Goal: Transaction & Acquisition: Book appointment/travel/reservation

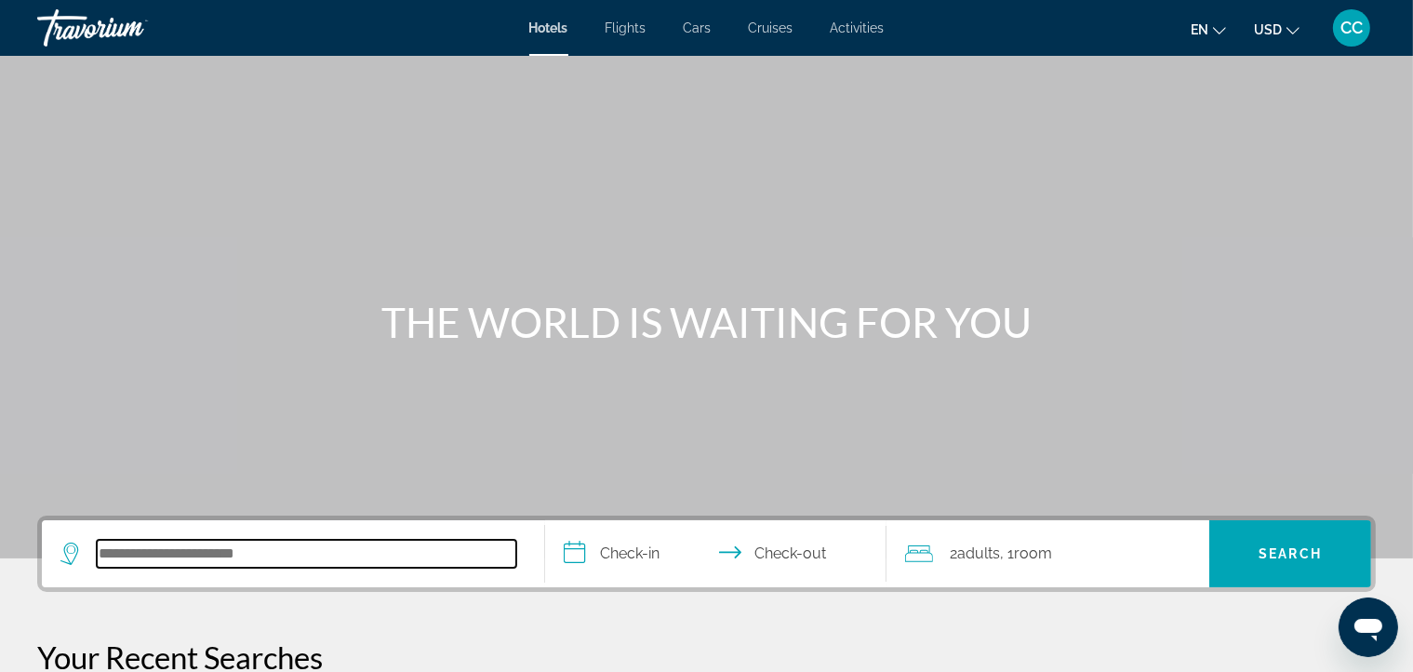
click at [339, 554] on input "Search hotel destination" at bounding box center [307, 554] width 420 height 28
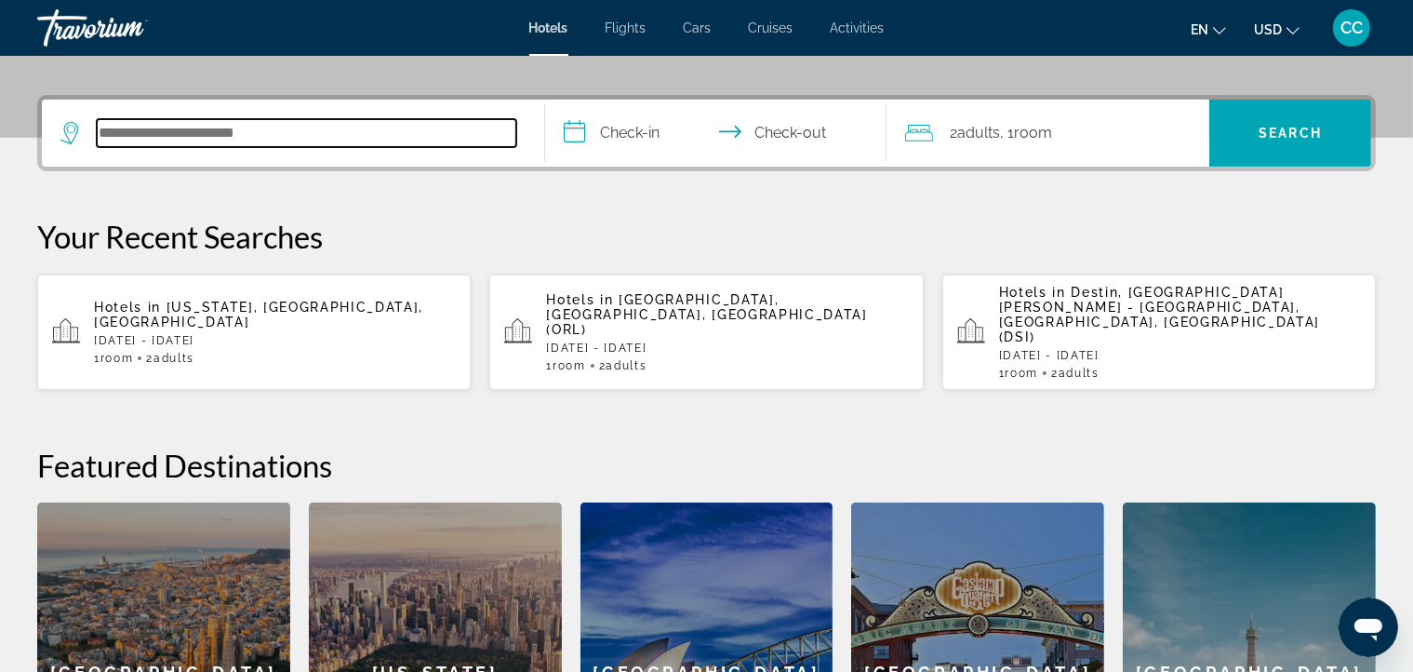
scroll to position [454, 0]
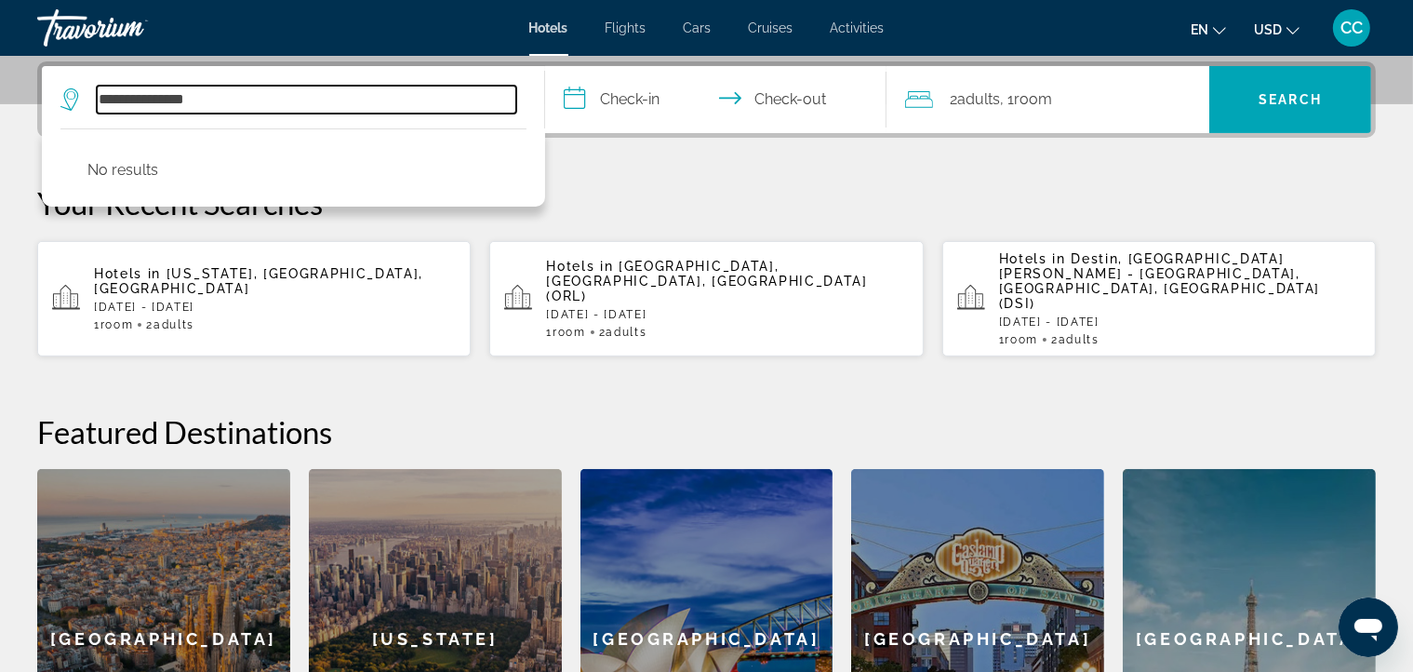
click at [173, 92] on input "**********" at bounding box center [307, 100] width 420 height 28
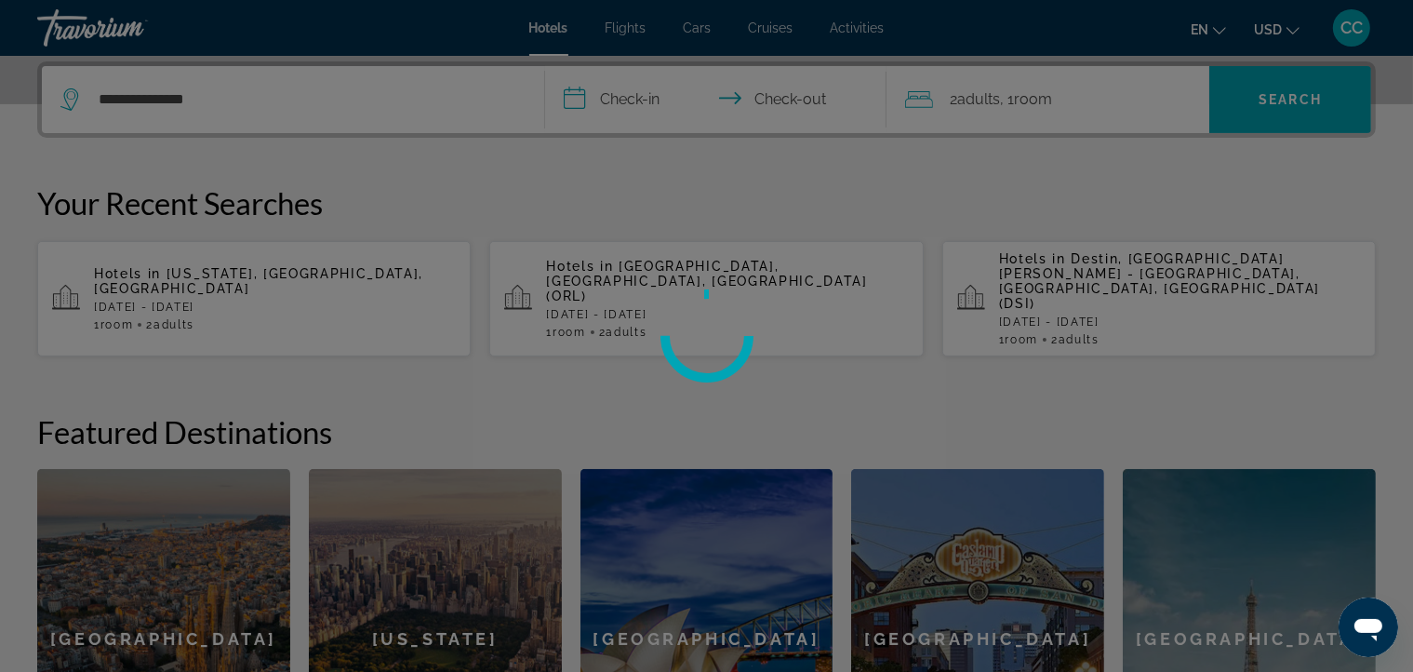
click at [622, 100] on div at bounding box center [706, 336] width 1413 height 672
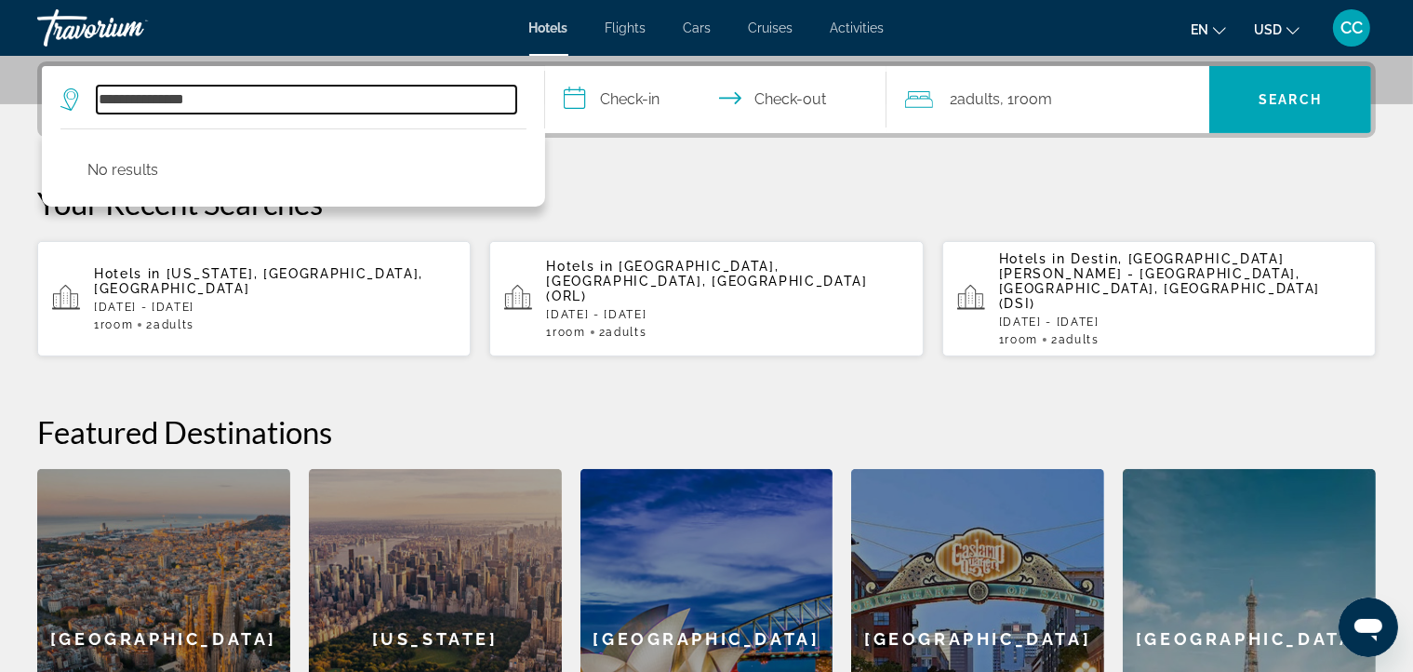
click at [289, 93] on input "**********" at bounding box center [307, 100] width 420 height 28
type input "*"
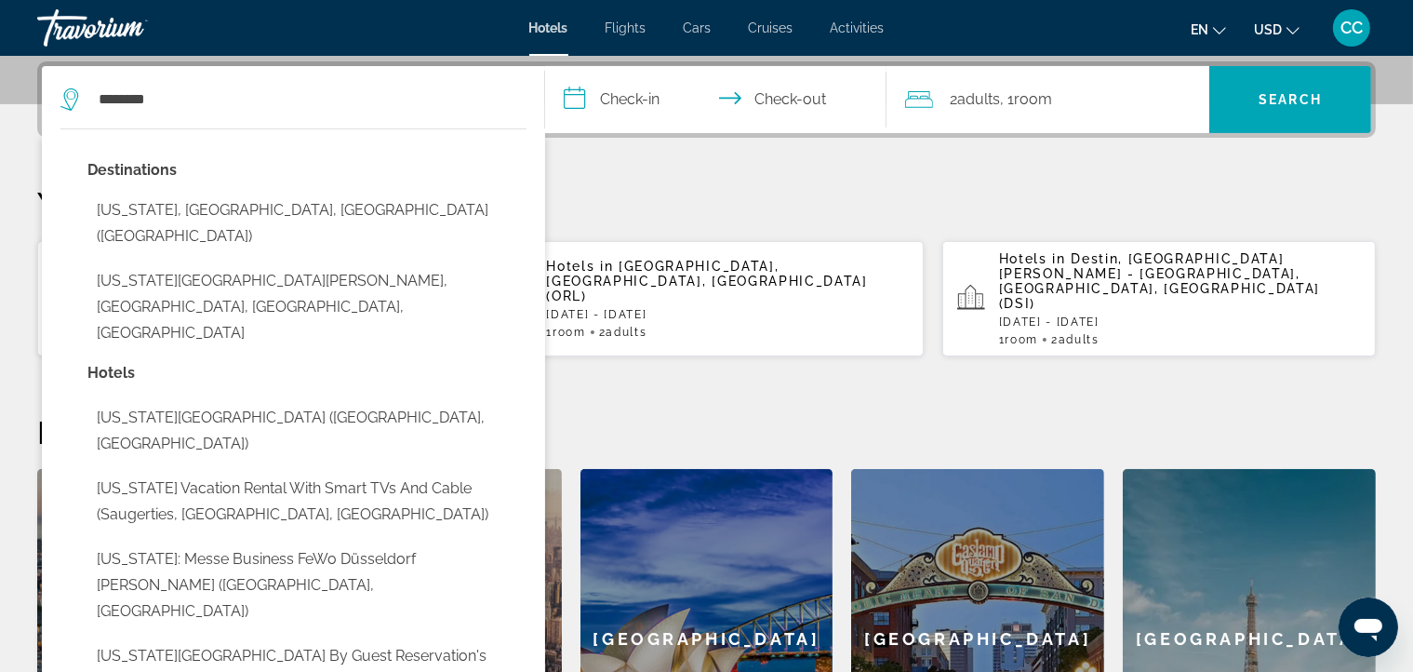
click at [320, 205] on button "[US_STATE], [GEOGRAPHIC_DATA], [GEOGRAPHIC_DATA] ([GEOGRAPHIC_DATA])" at bounding box center [306, 223] width 439 height 61
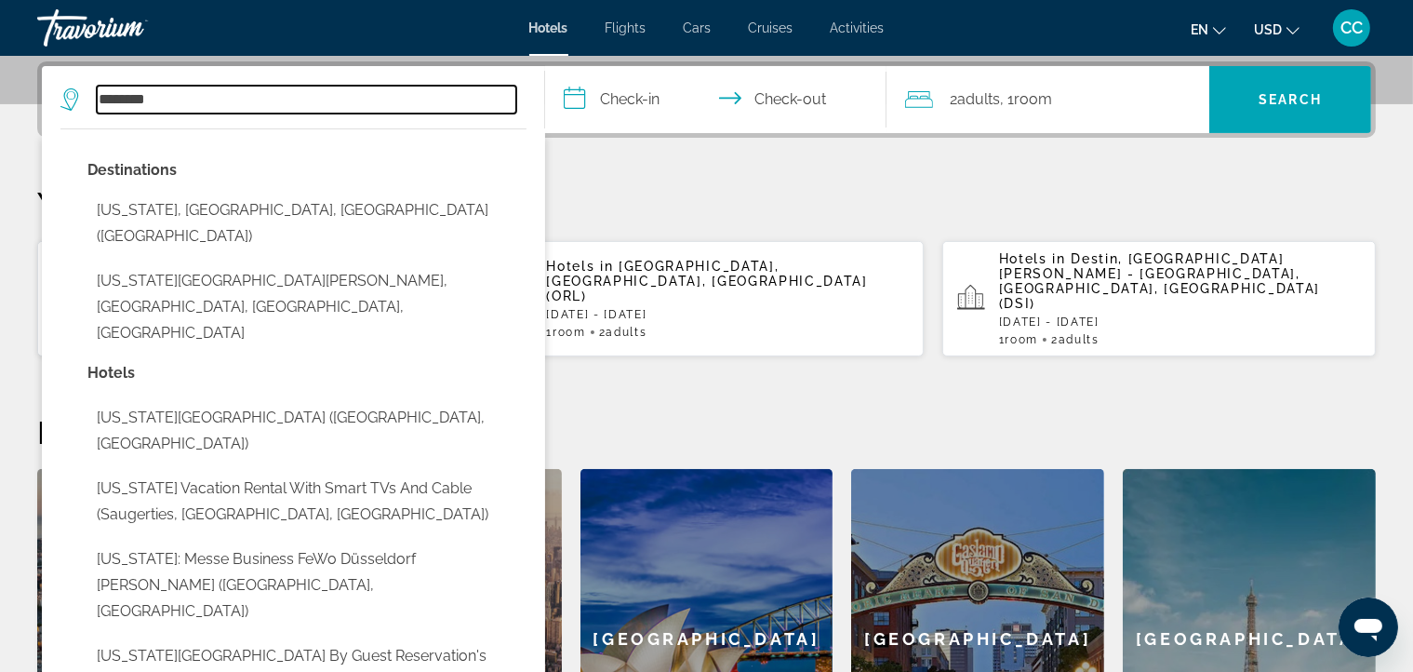
type input "**********"
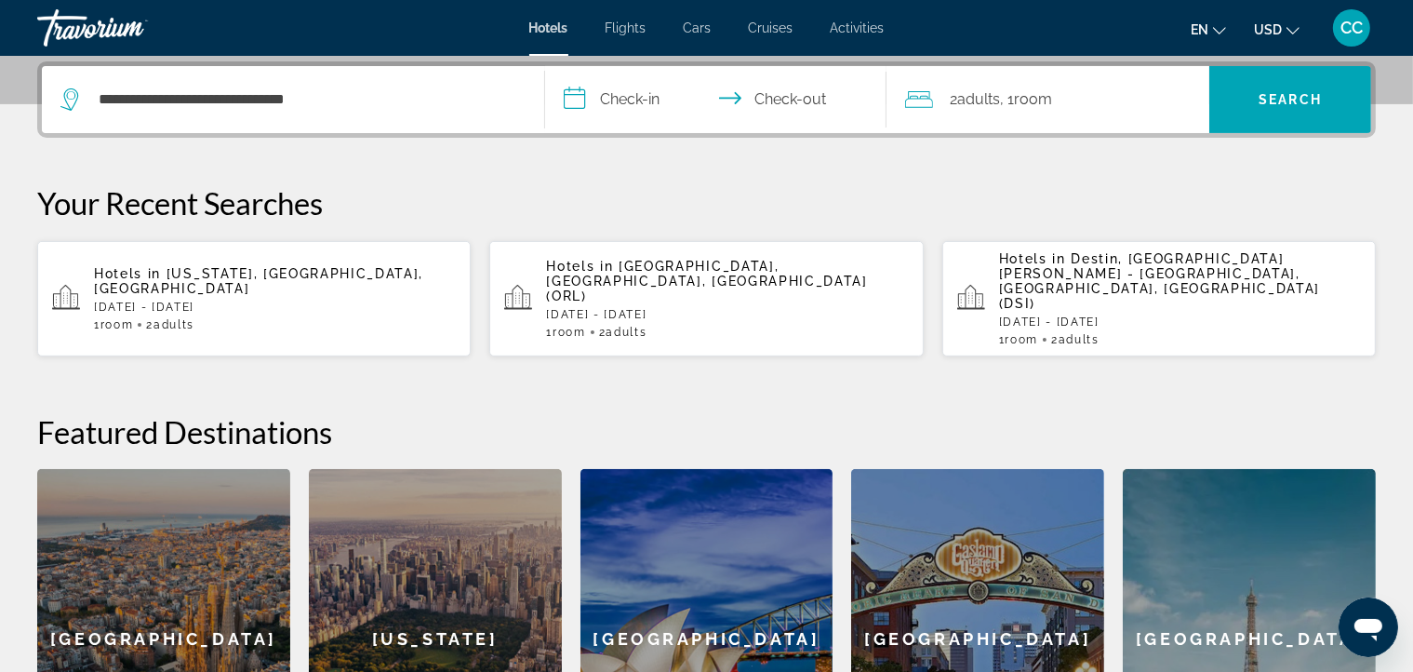
click at [616, 124] on input "**********" at bounding box center [719, 102] width 349 height 73
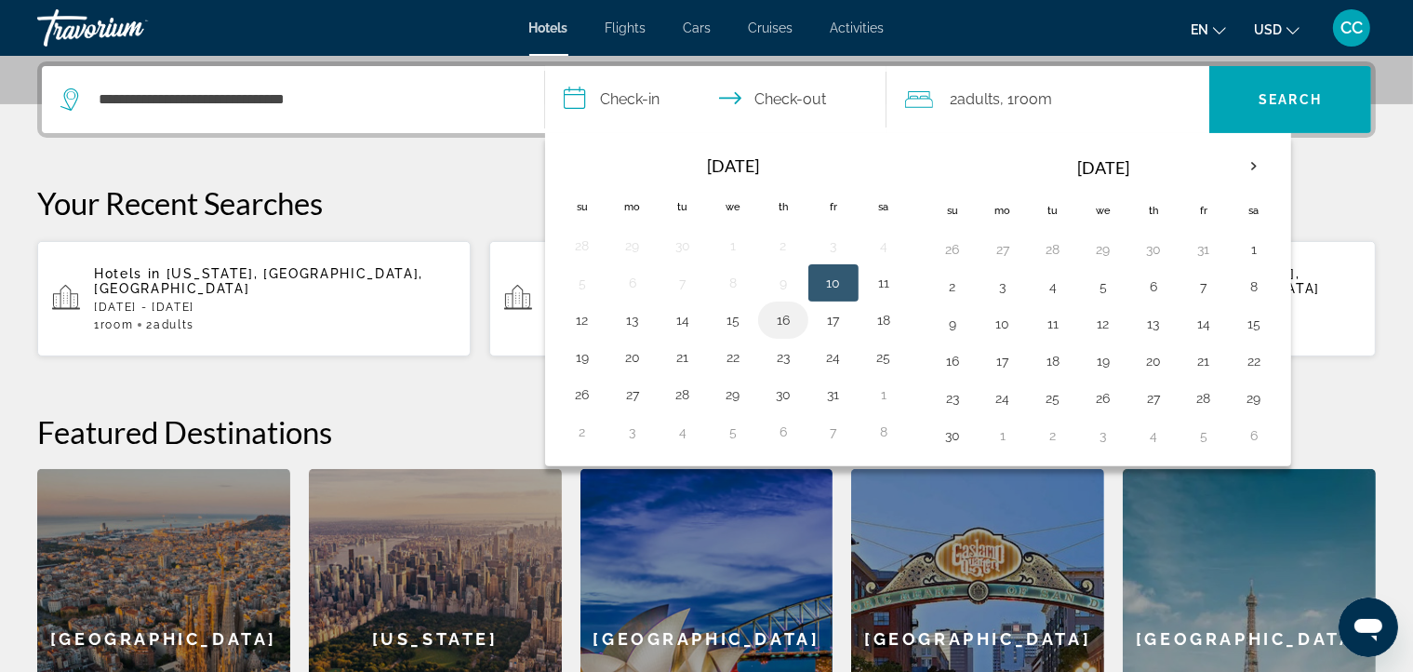
click at [785, 321] on button "16" at bounding box center [783, 320] width 30 height 26
click at [826, 100] on input "**********" at bounding box center [719, 102] width 349 height 73
click at [590, 348] on button "19" at bounding box center [582, 357] width 30 height 26
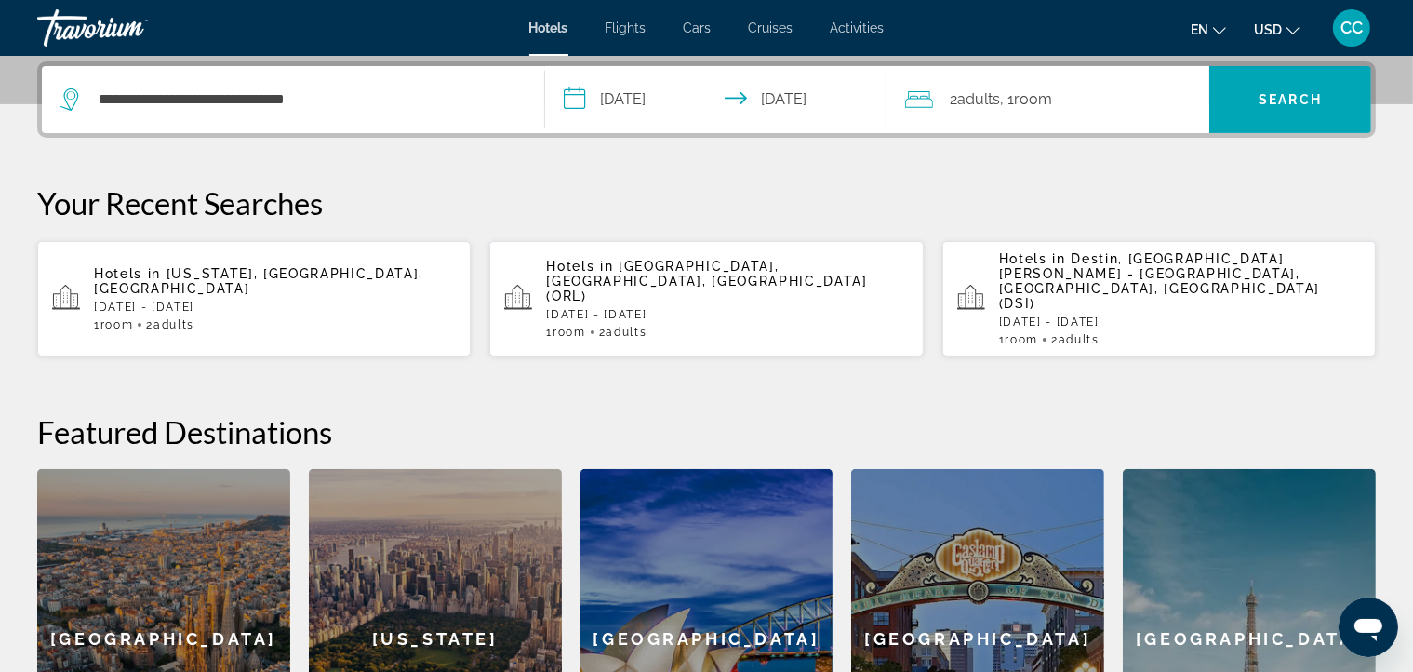
type input "**********"
click at [1294, 105] on span "Search" at bounding box center [1290, 99] width 63 height 15
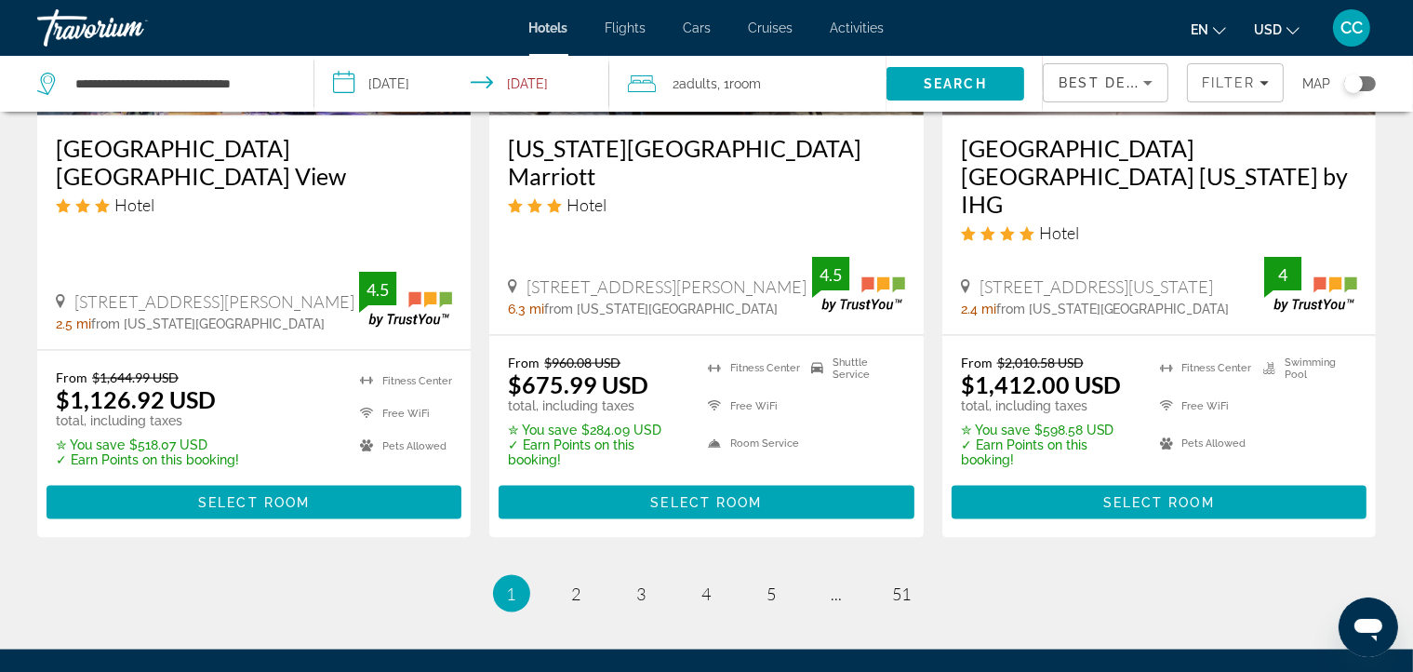
scroll to position [2515, 0]
click at [576, 583] on span "2" at bounding box center [576, 593] width 9 height 20
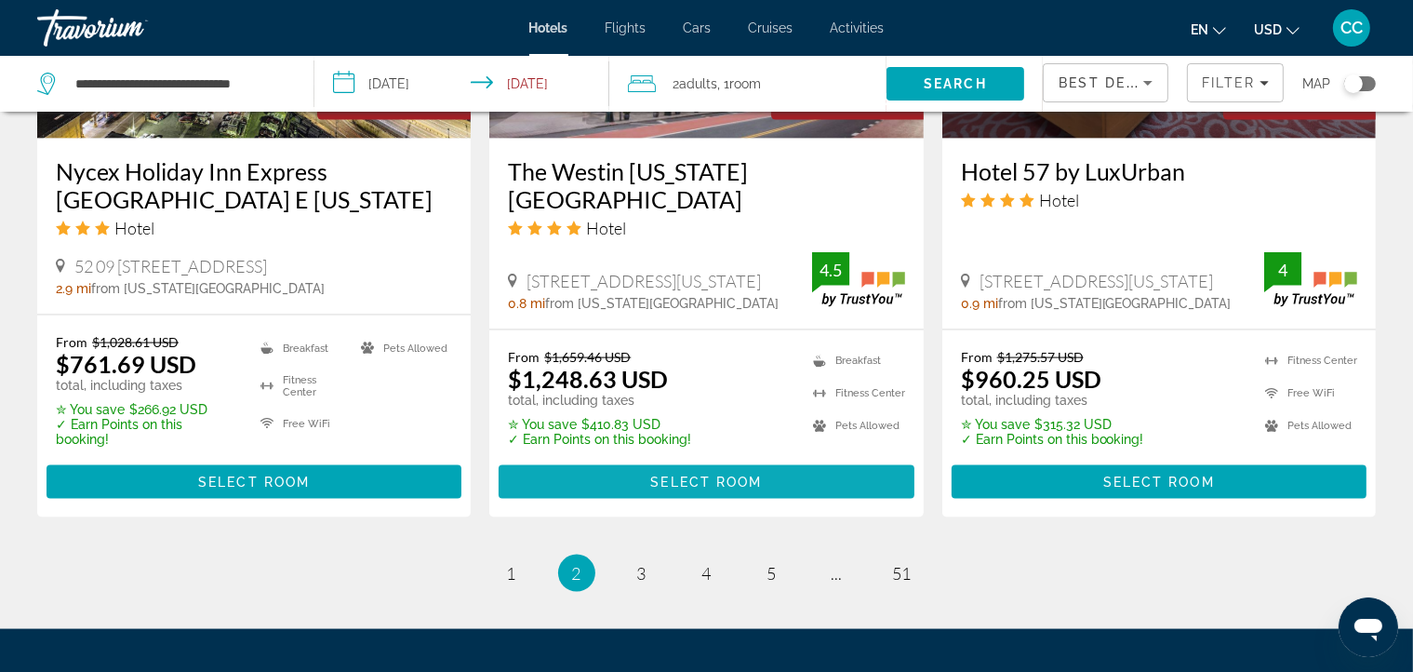
scroll to position [2583, 0]
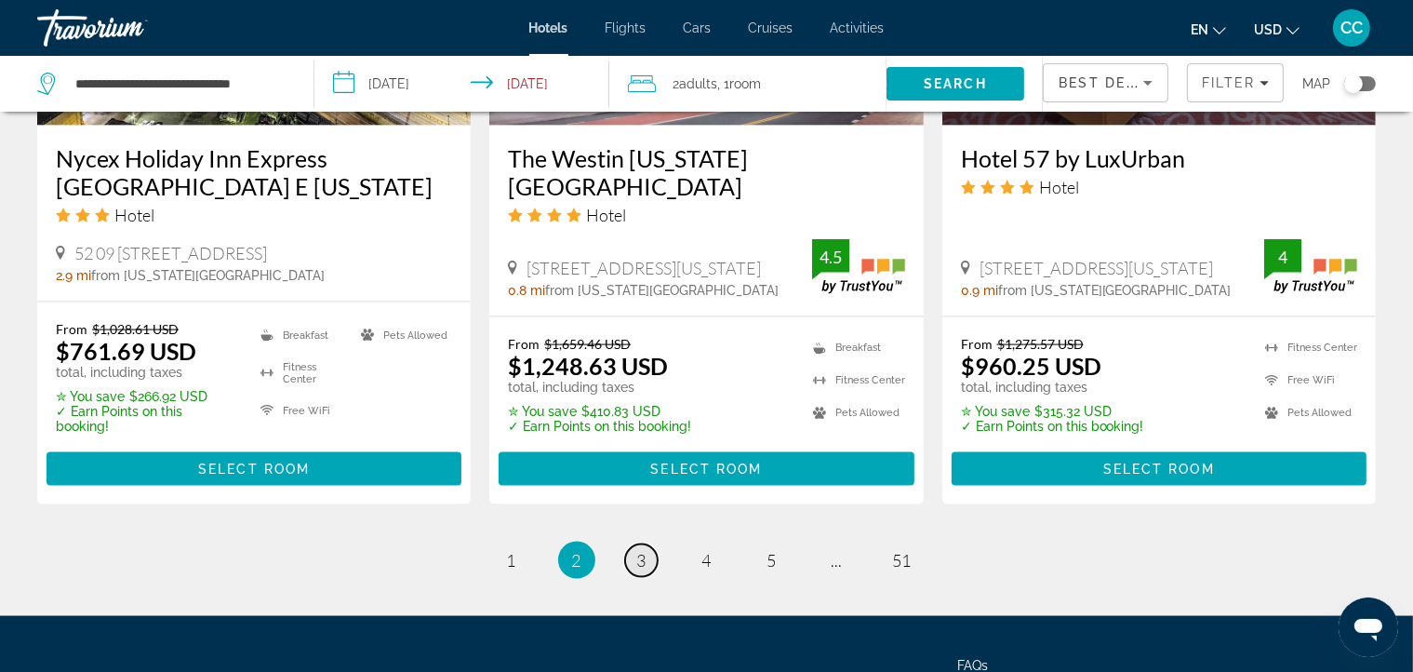
click at [647, 544] on link "page 3" at bounding box center [641, 560] width 33 height 33
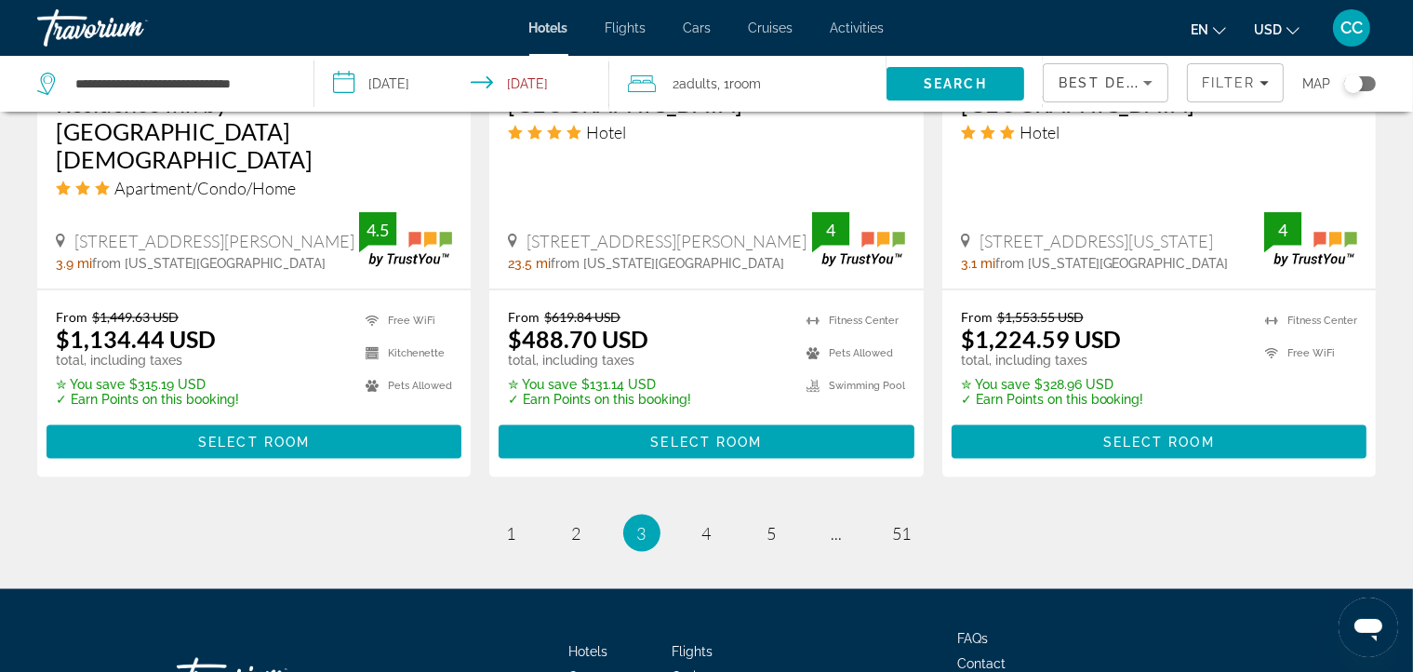
scroll to position [2600, 0]
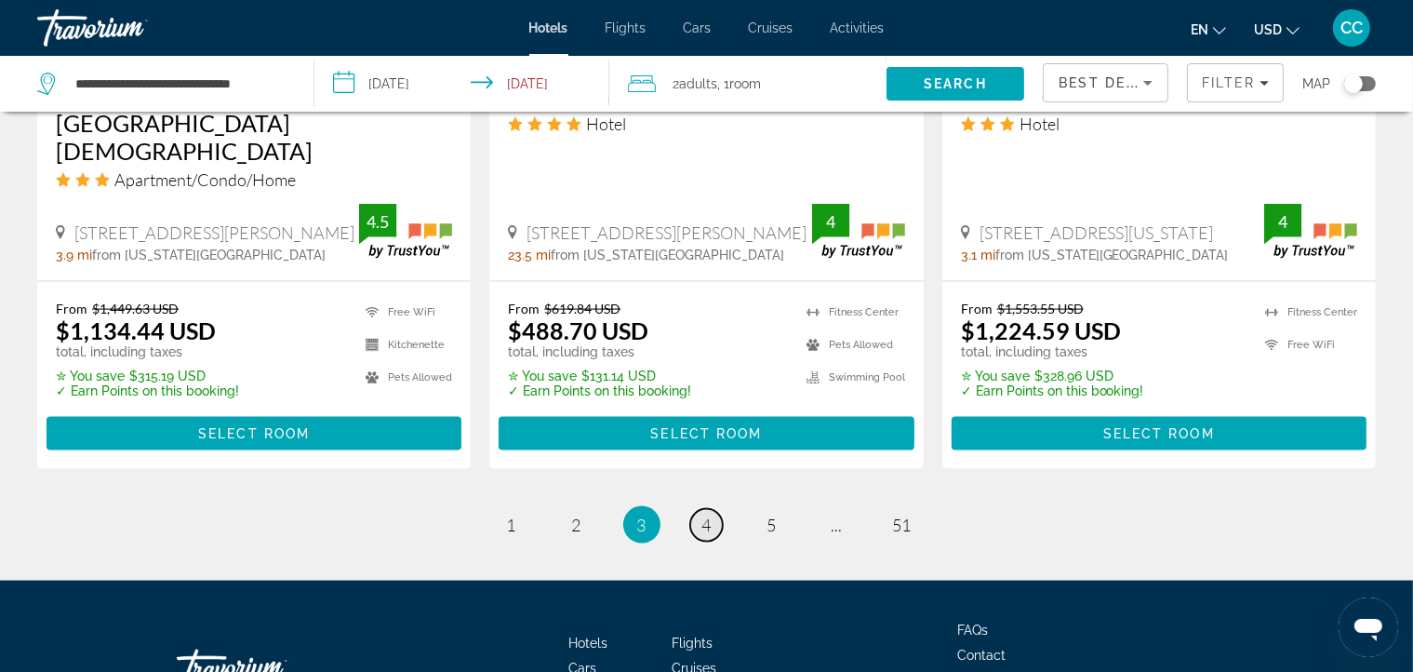
click at [708, 514] on span "4" at bounding box center [706, 524] width 9 height 20
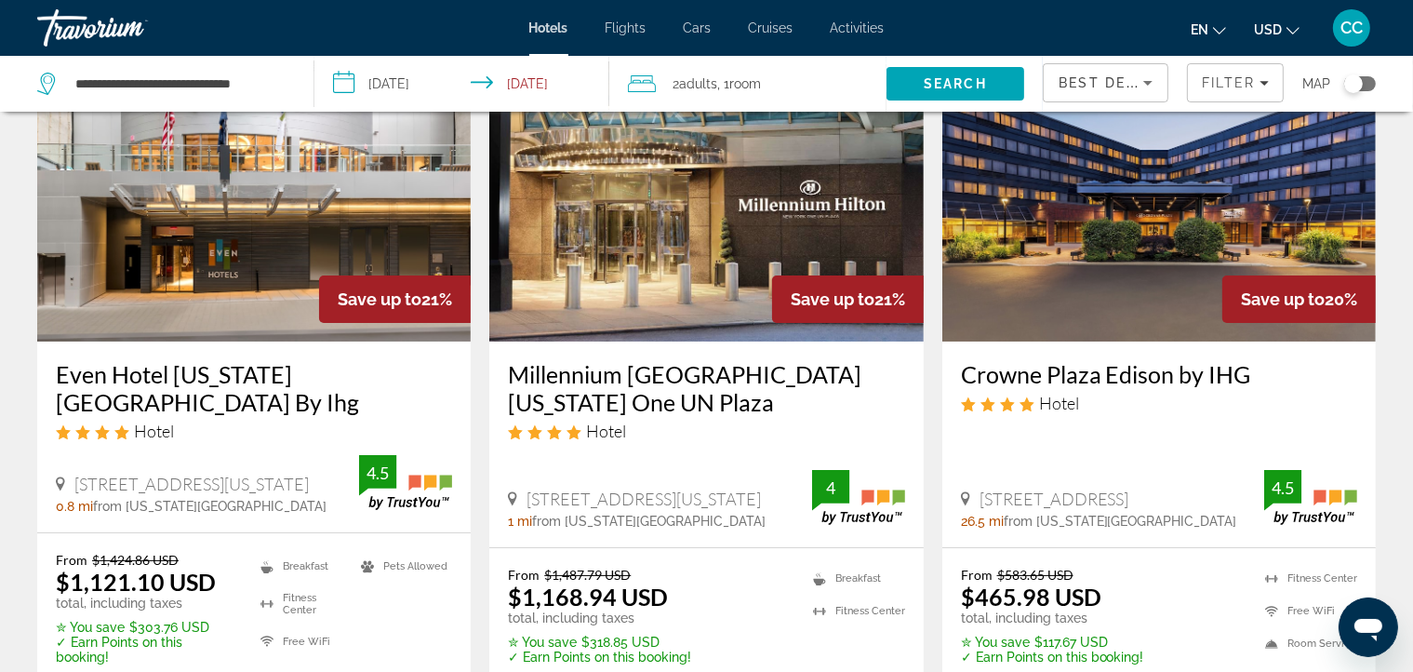
scroll to position [134, 0]
drag, startPoint x: 720, startPoint y: 378, endPoint x: 691, endPoint y: 370, distance: 29.8
click at [691, 370] on h3 "Millennium [GEOGRAPHIC_DATA][US_STATE] One UN Plaza" at bounding box center [706, 387] width 396 height 56
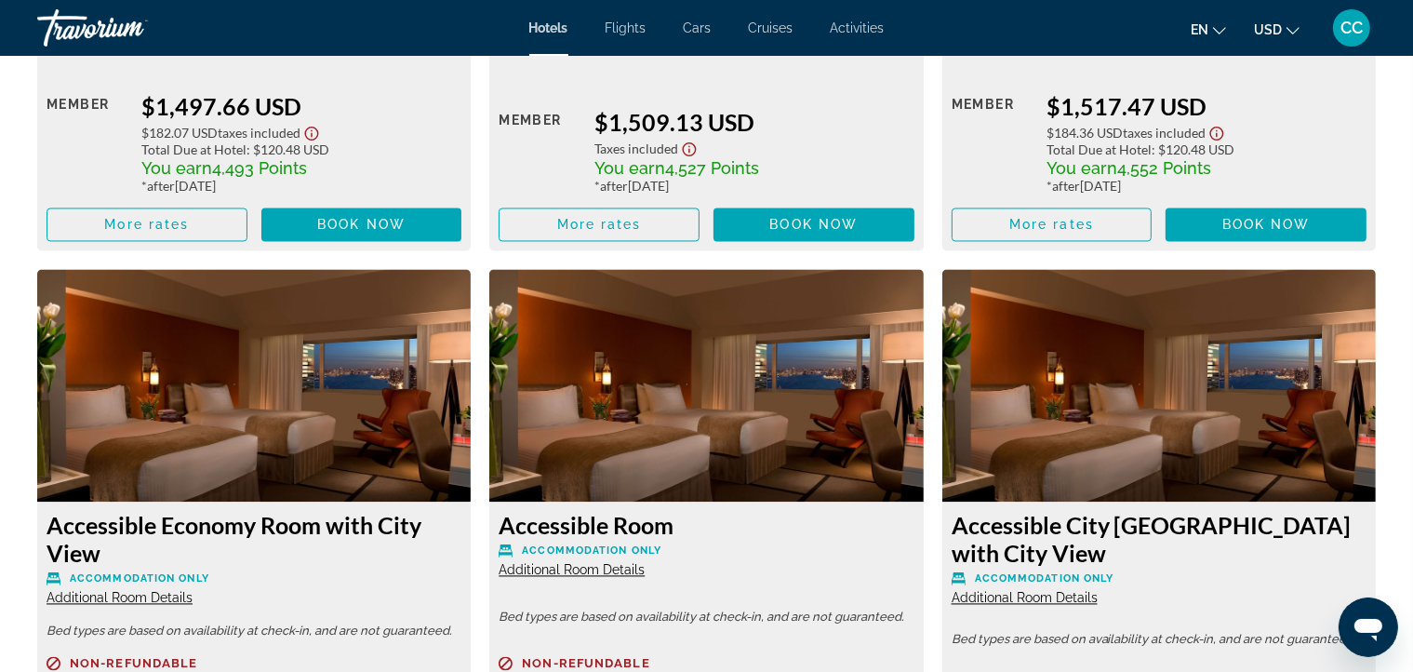
scroll to position [3356, 0]
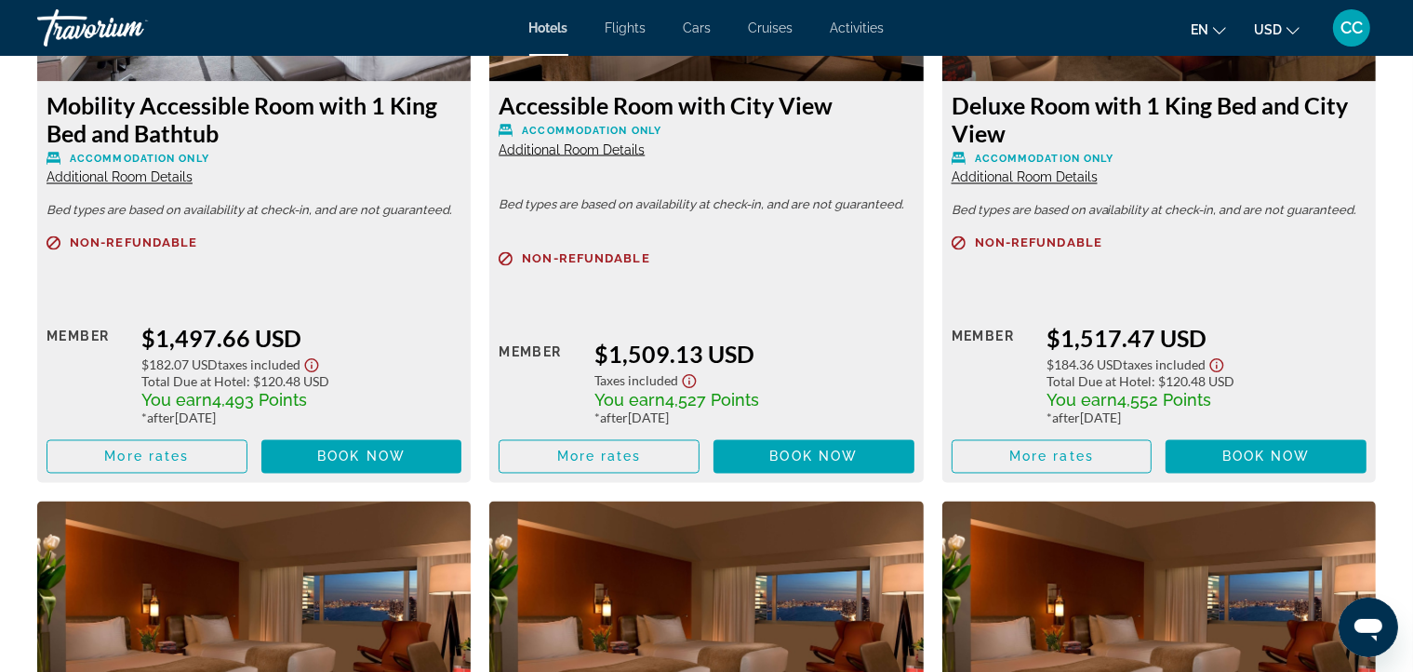
click at [691, 373] on icon "Show Taxes and Fees disclaimer" at bounding box center [689, 381] width 22 height 17
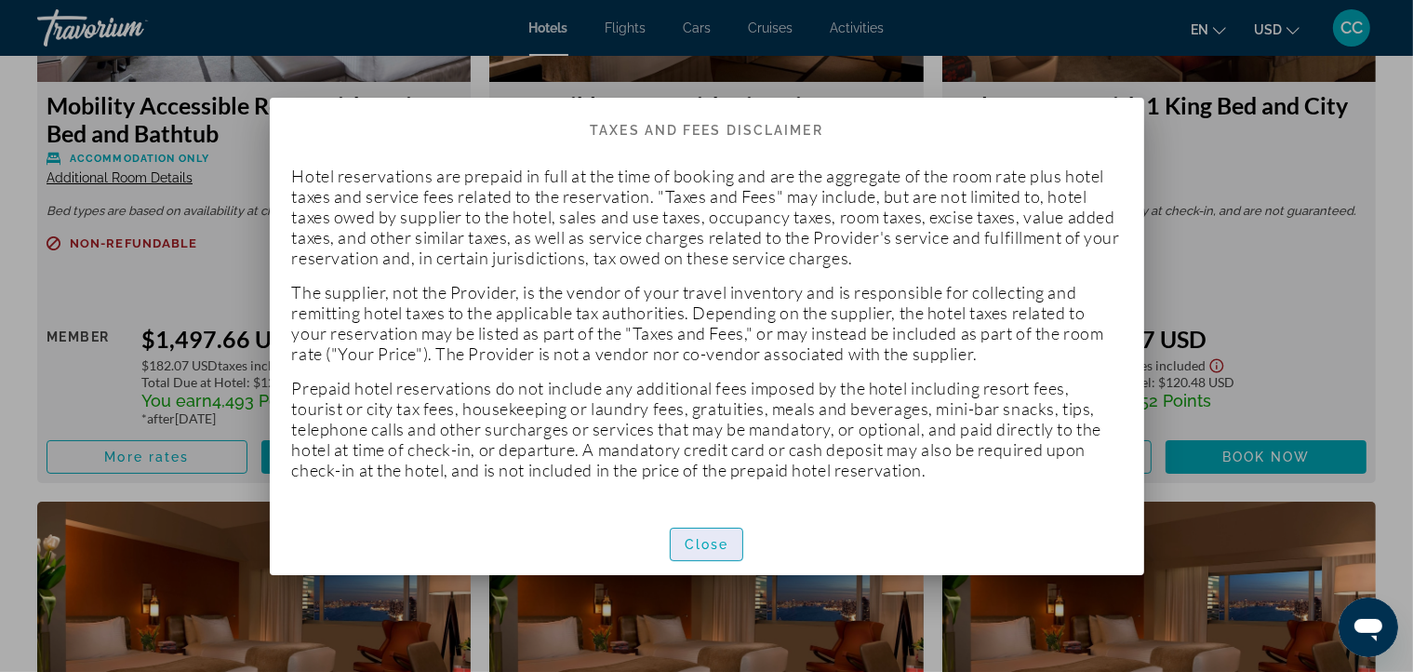
click at [697, 543] on span "Close" at bounding box center [707, 544] width 45 height 15
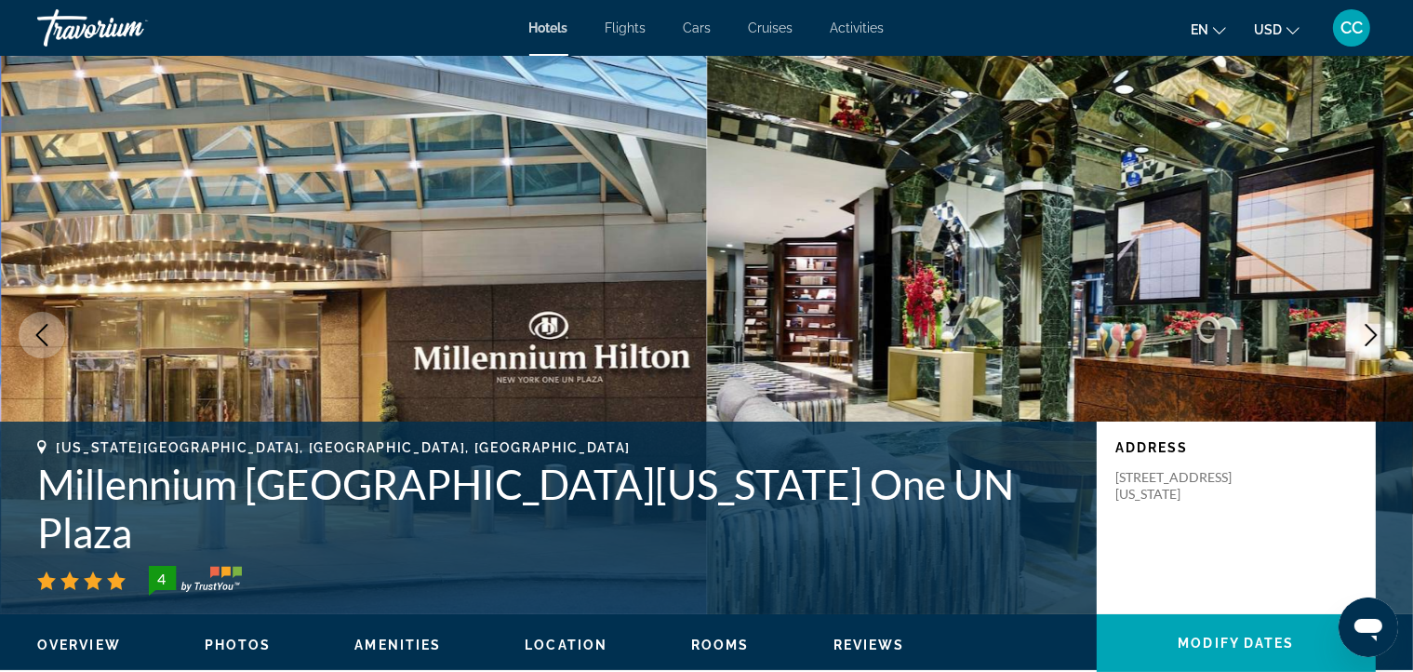
scroll to position [3356, 0]
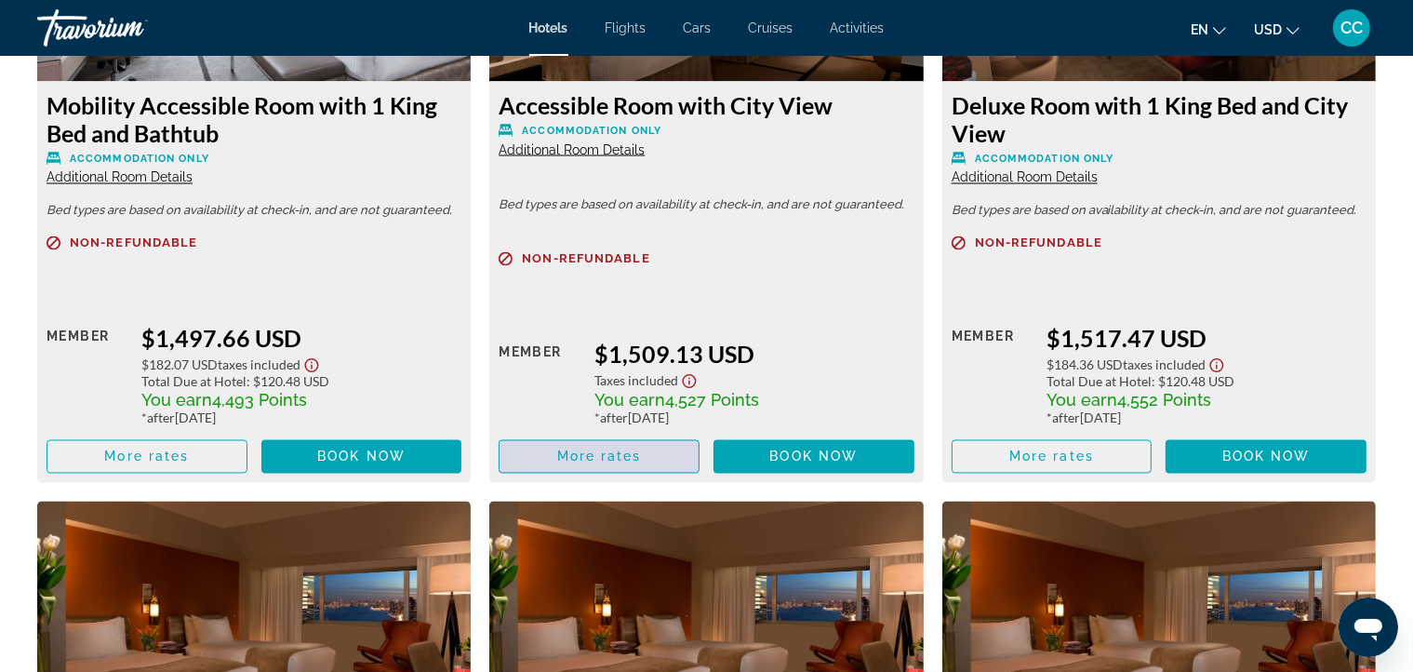
click at [638, 449] on span "More rates" at bounding box center [599, 456] width 85 height 15
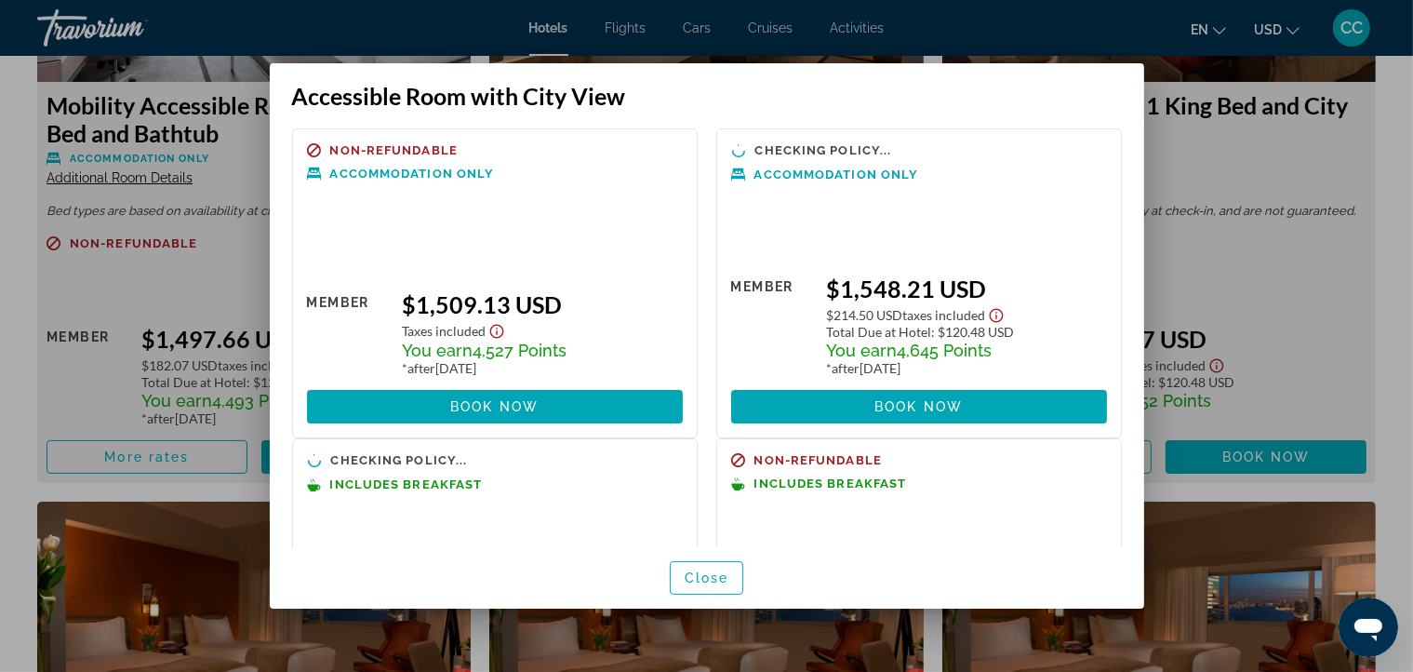
scroll to position [0, 0]
click at [722, 570] on span "Close" at bounding box center [707, 577] width 45 height 15
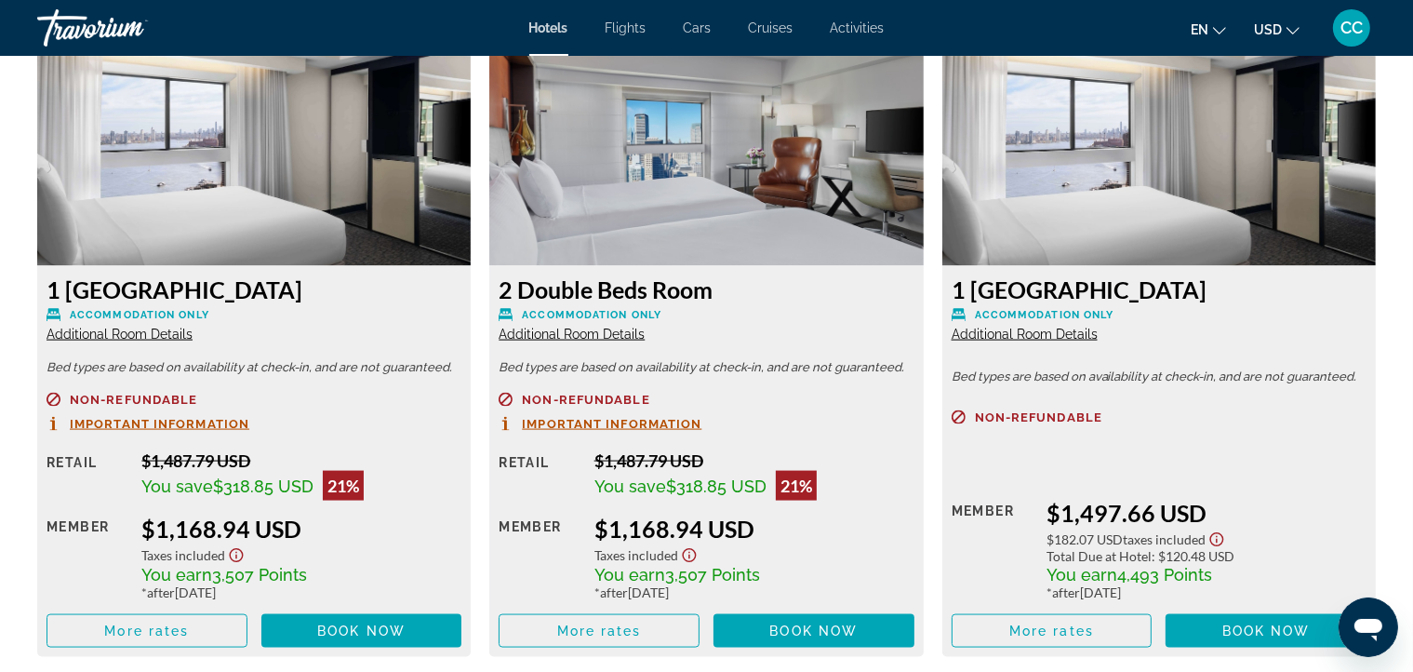
scroll to position [2363, 0]
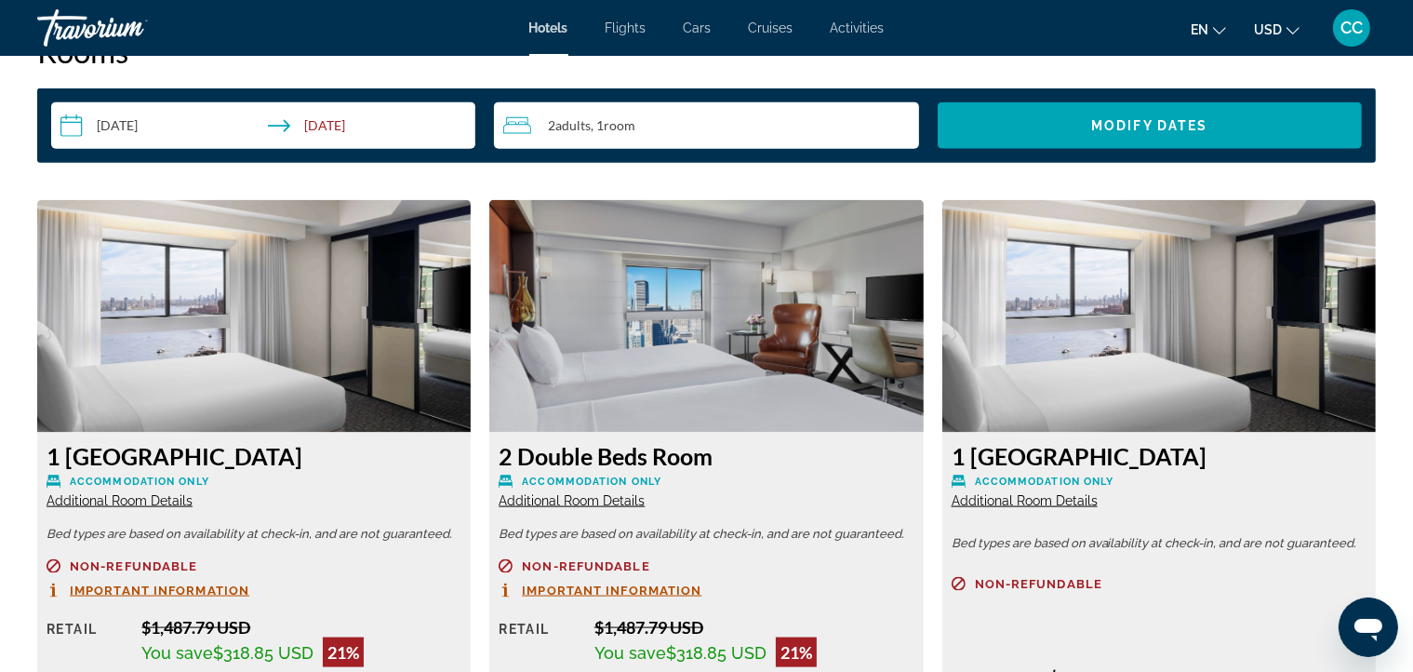
click at [960, 444] on h3 "1 [GEOGRAPHIC_DATA]" at bounding box center [1159, 456] width 415 height 28
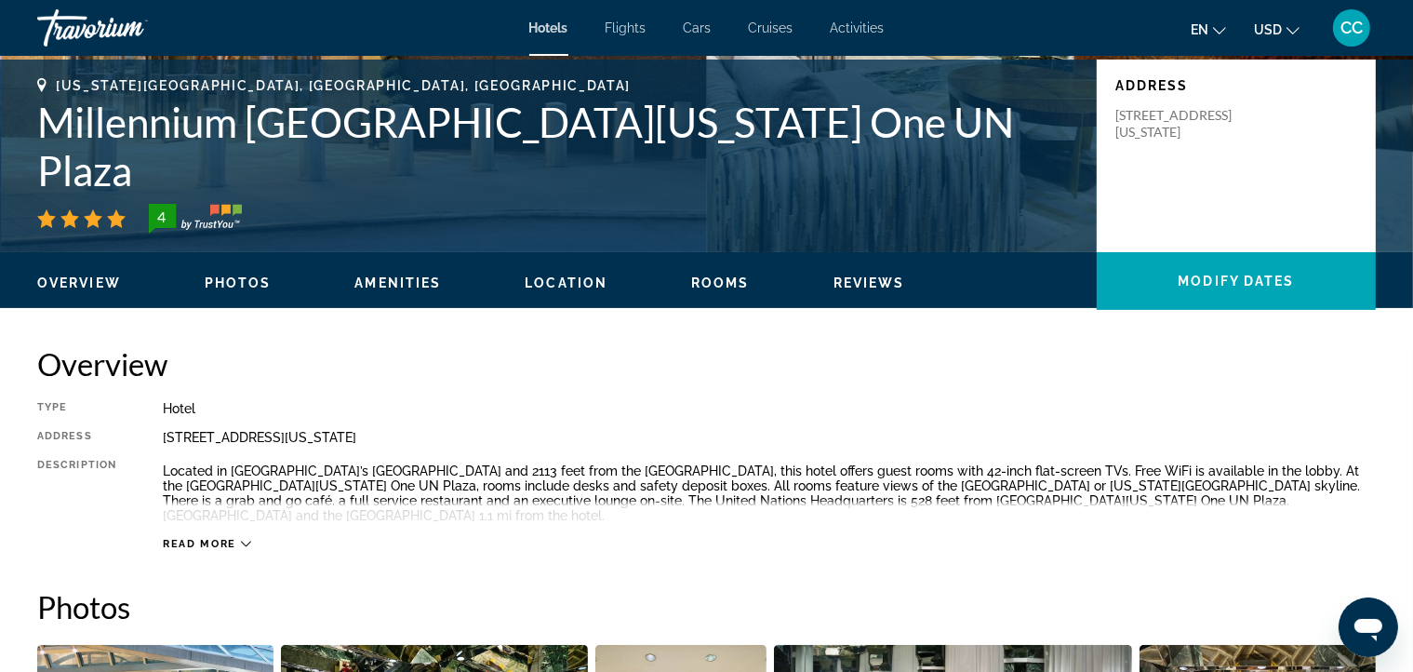
scroll to position [0, 0]
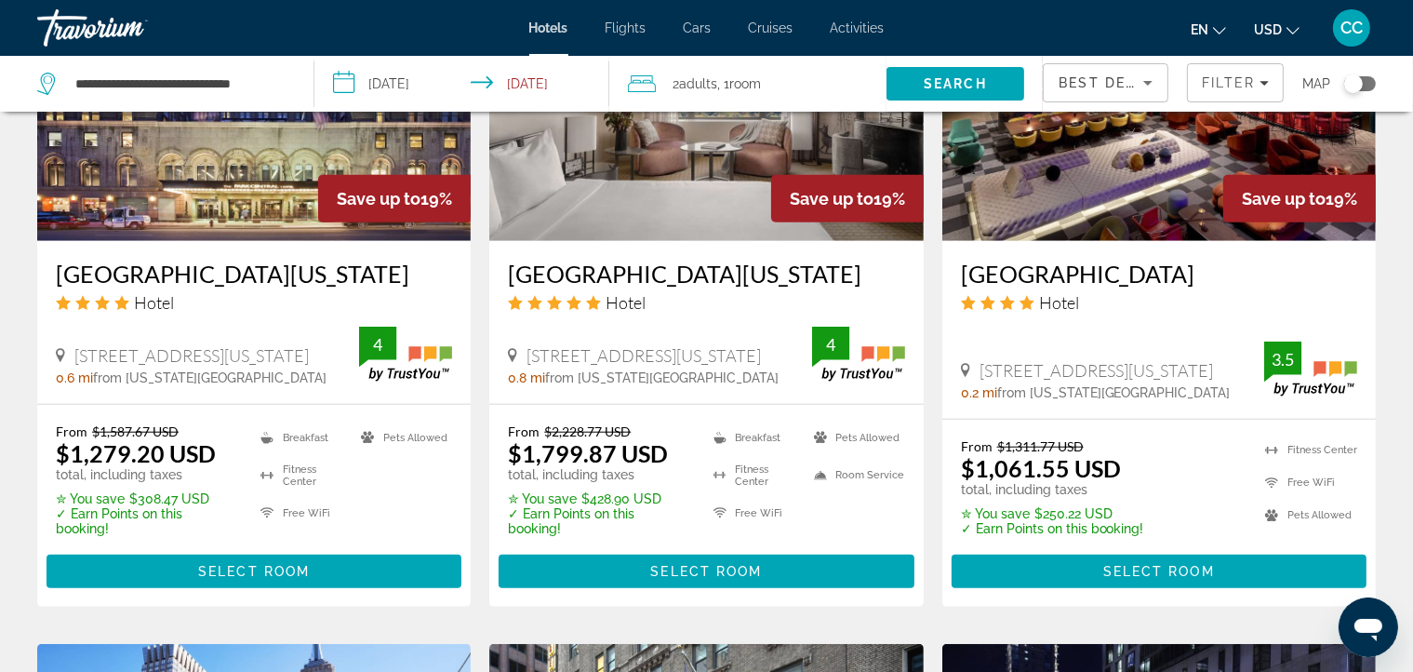
scroll to position [1689, 0]
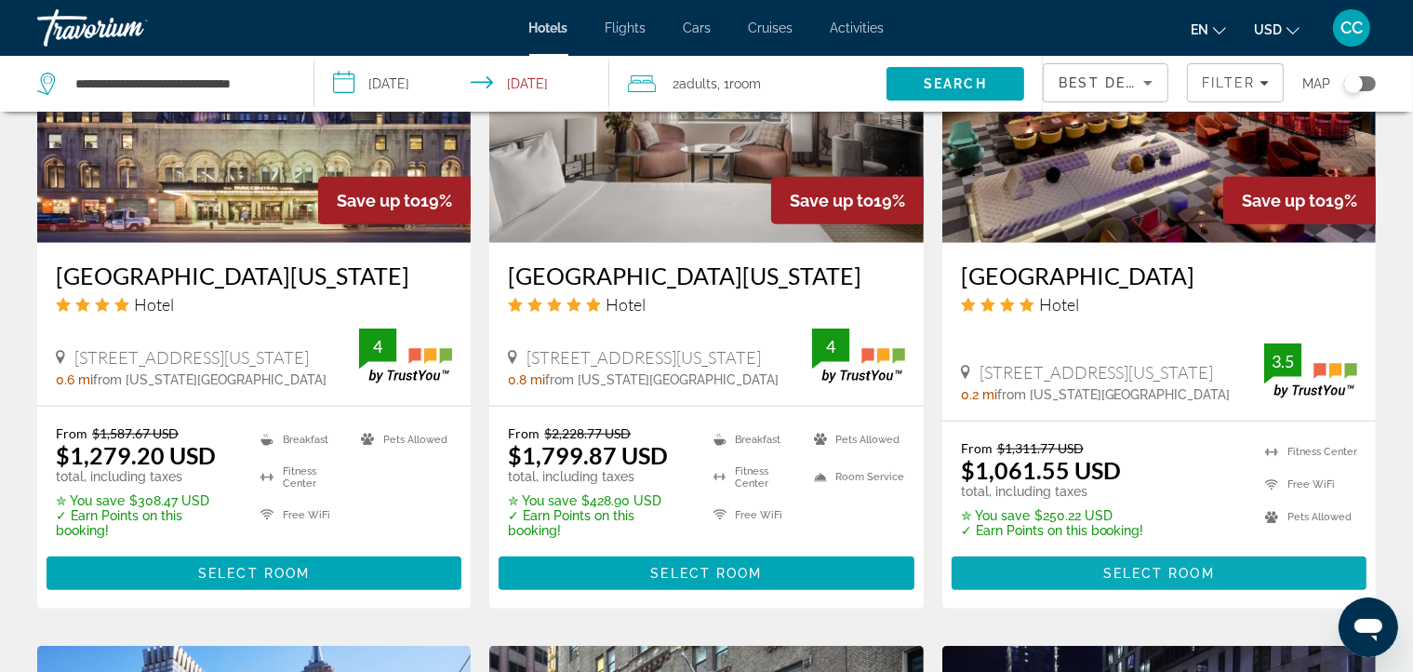
click at [1122, 566] on span "Select Room" at bounding box center [1159, 573] width 112 height 15
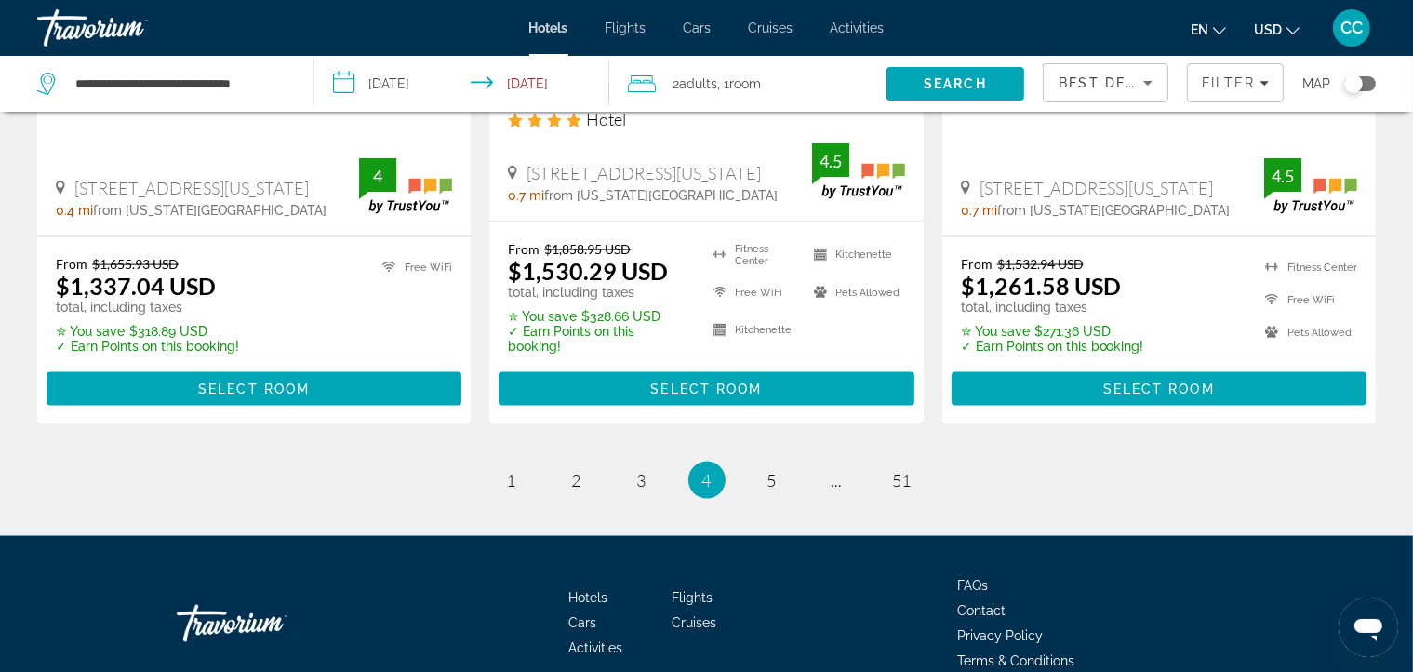
scroll to position [2609, 0]
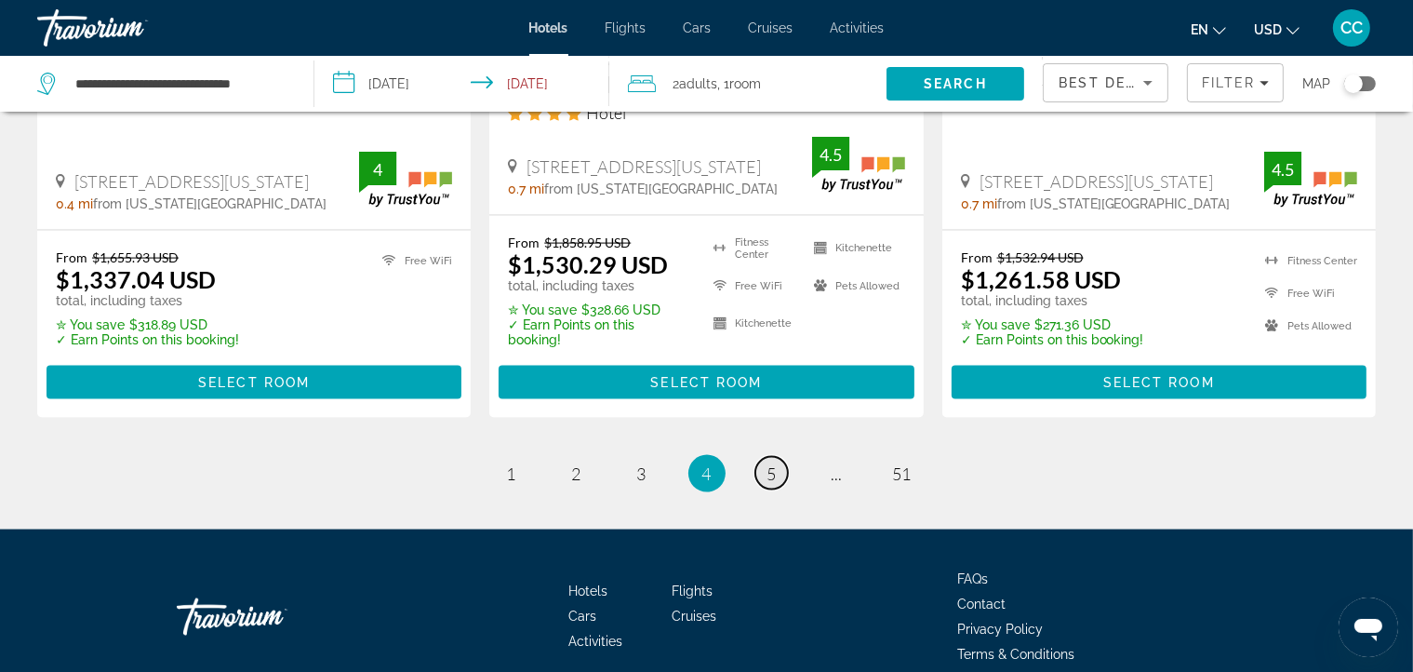
click at [763, 457] on link "page 5" at bounding box center [771, 473] width 33 height 33
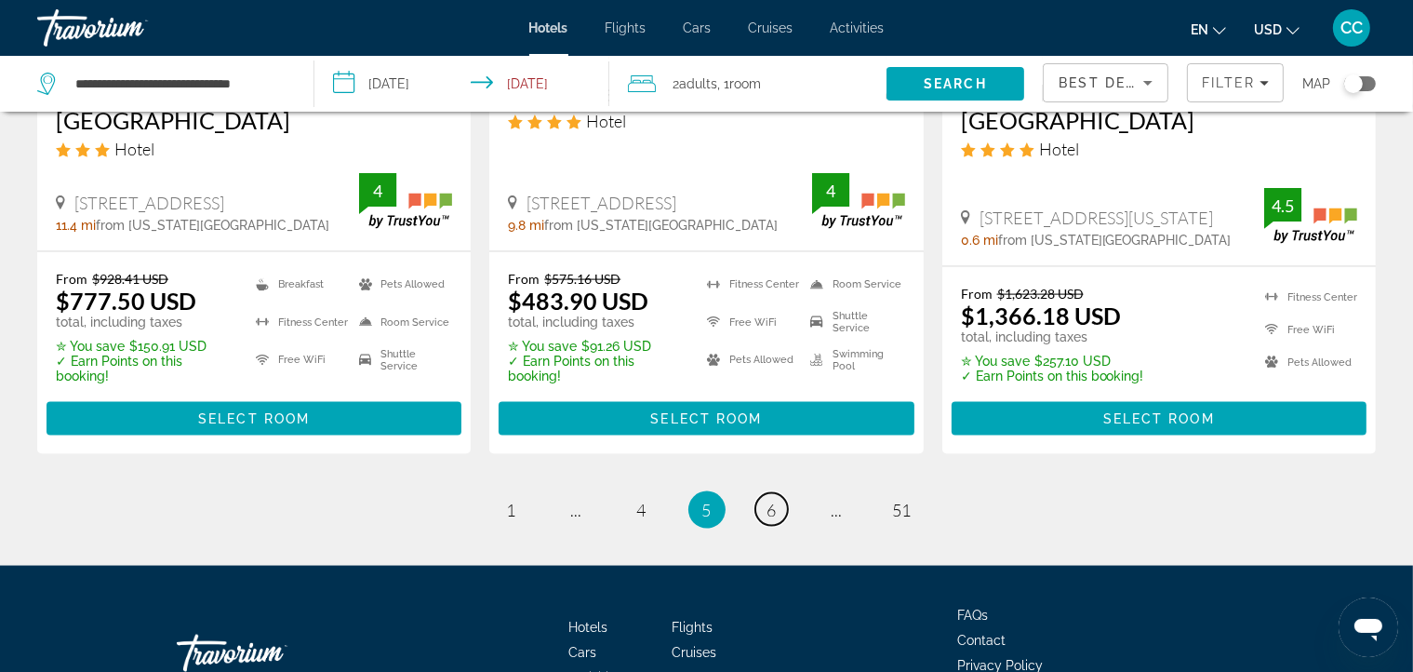
scroll to position [2586, 0]
click at [777, 505] on link "page 6" at bounding box center [771, 509] width 33 height 33
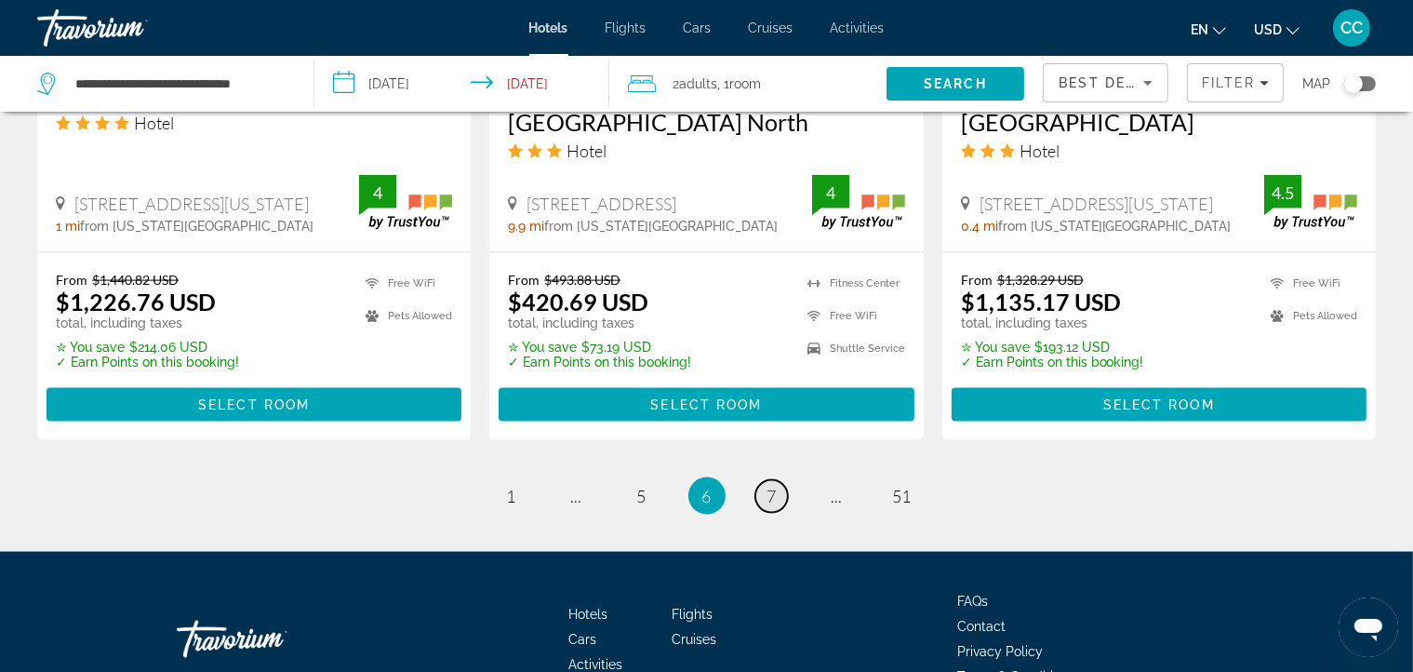
scroll to position [2628, 0]
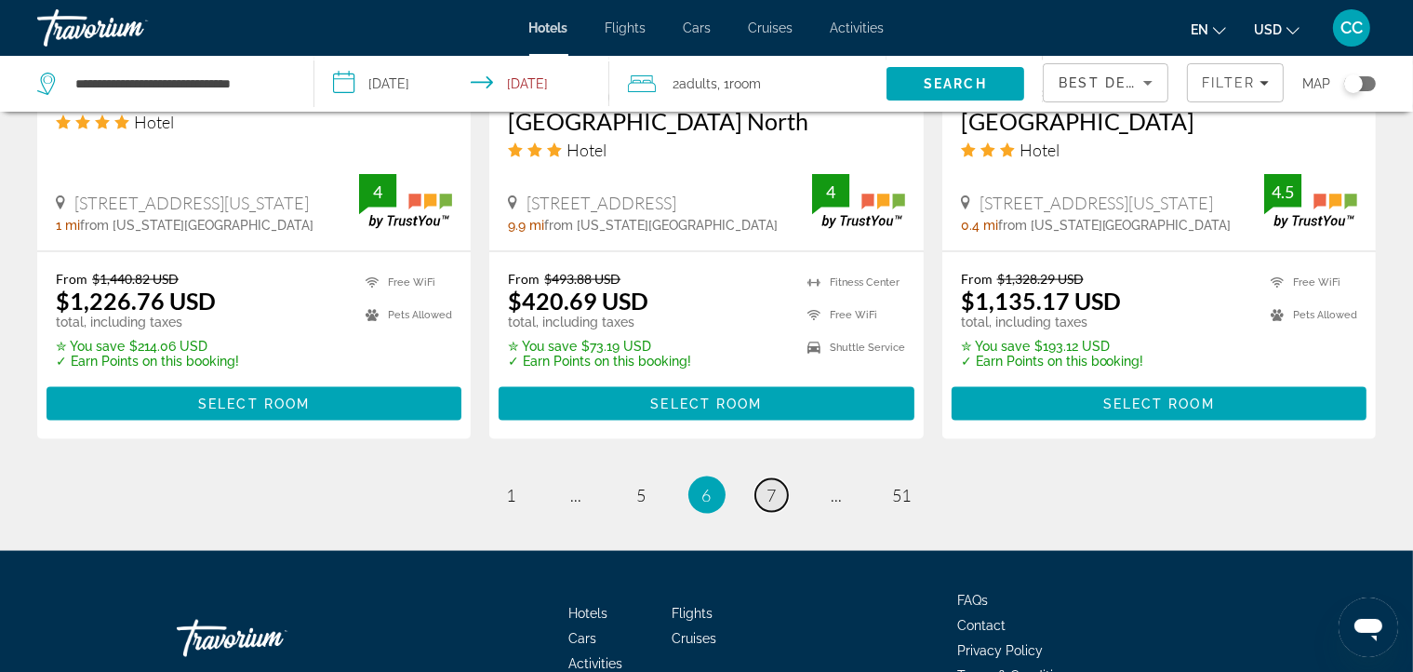
click at [765, 479] on link "page 7" at bounding box center [771, 495] width 33 height 33
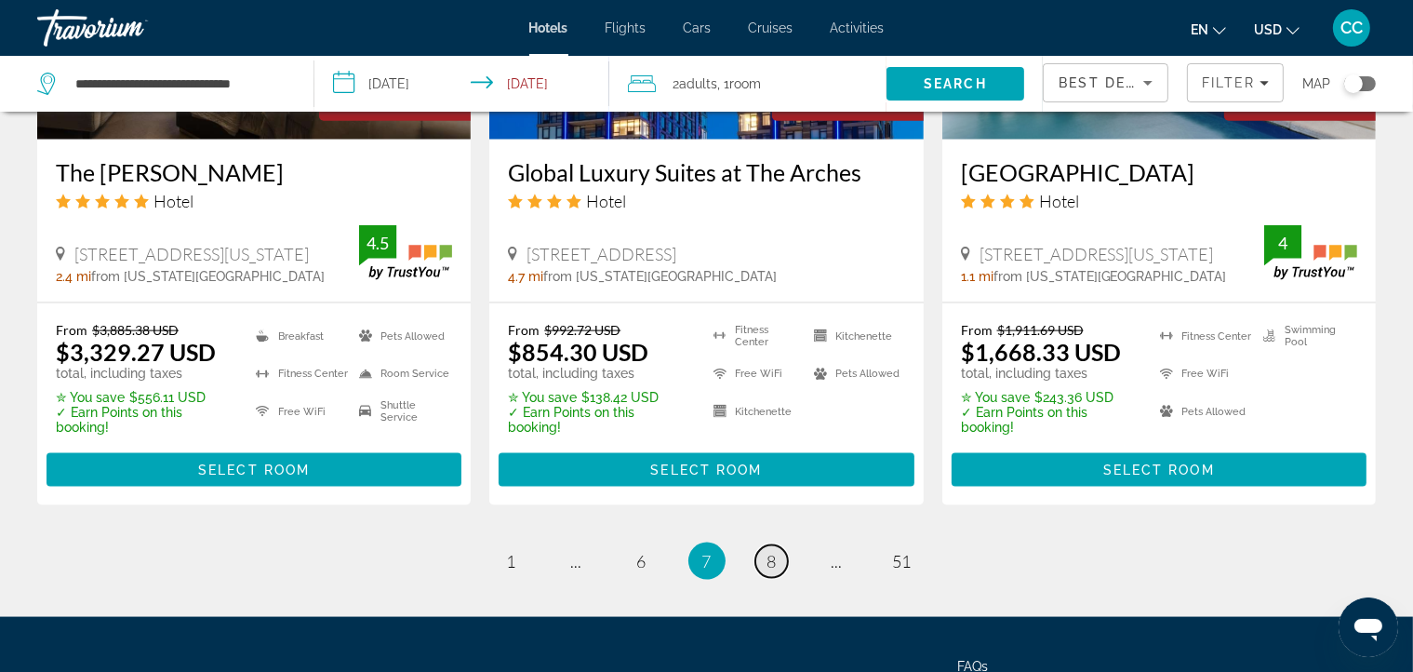
scroll to position [2437, 0]
click at [774, 556] on link "page 8" at bounding box center [771, 561] width 33 height 33
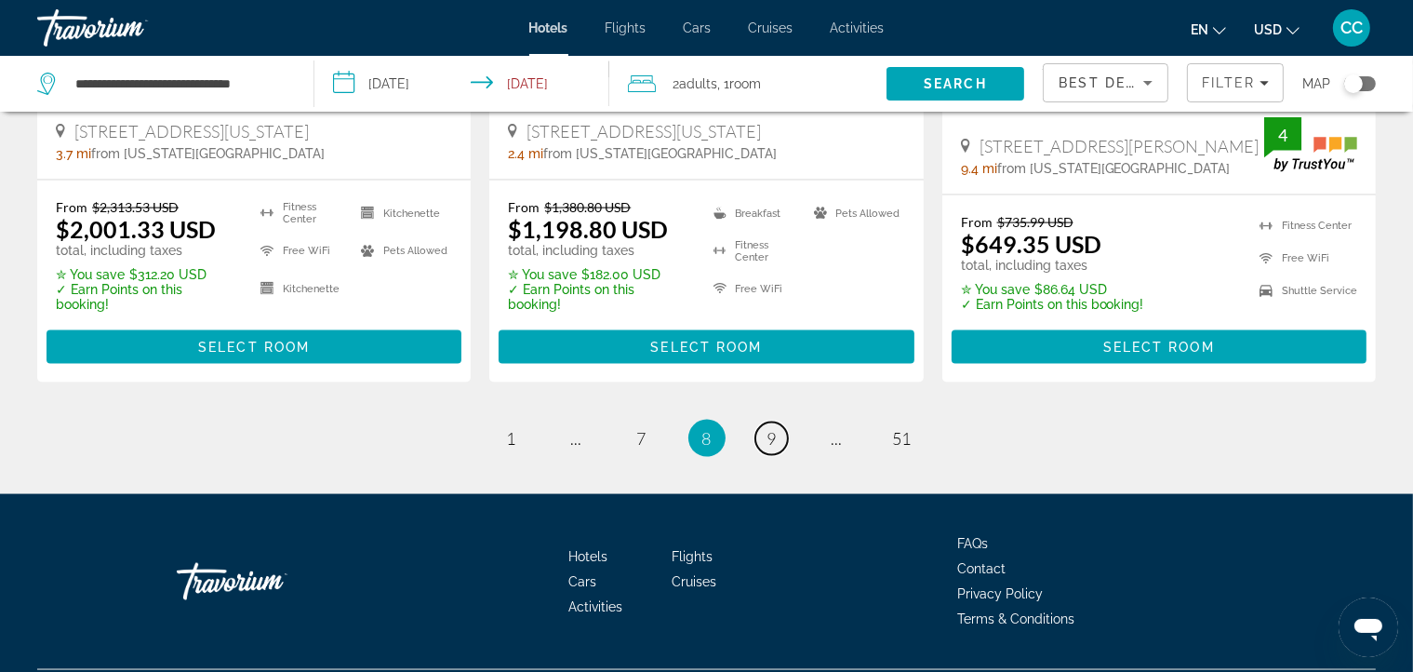
scroll to position [2620, 0]
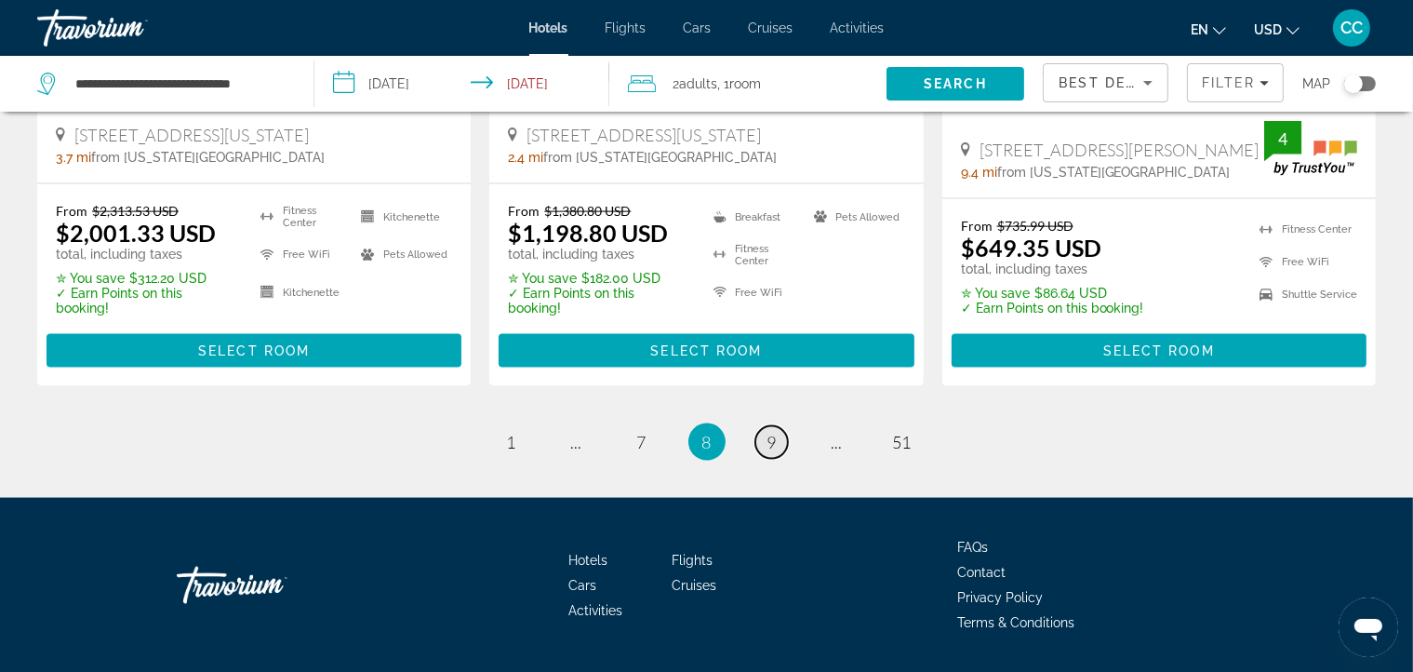
click at [770, 432] on span "9" at bounding box center [771, 442] width 9 height 20
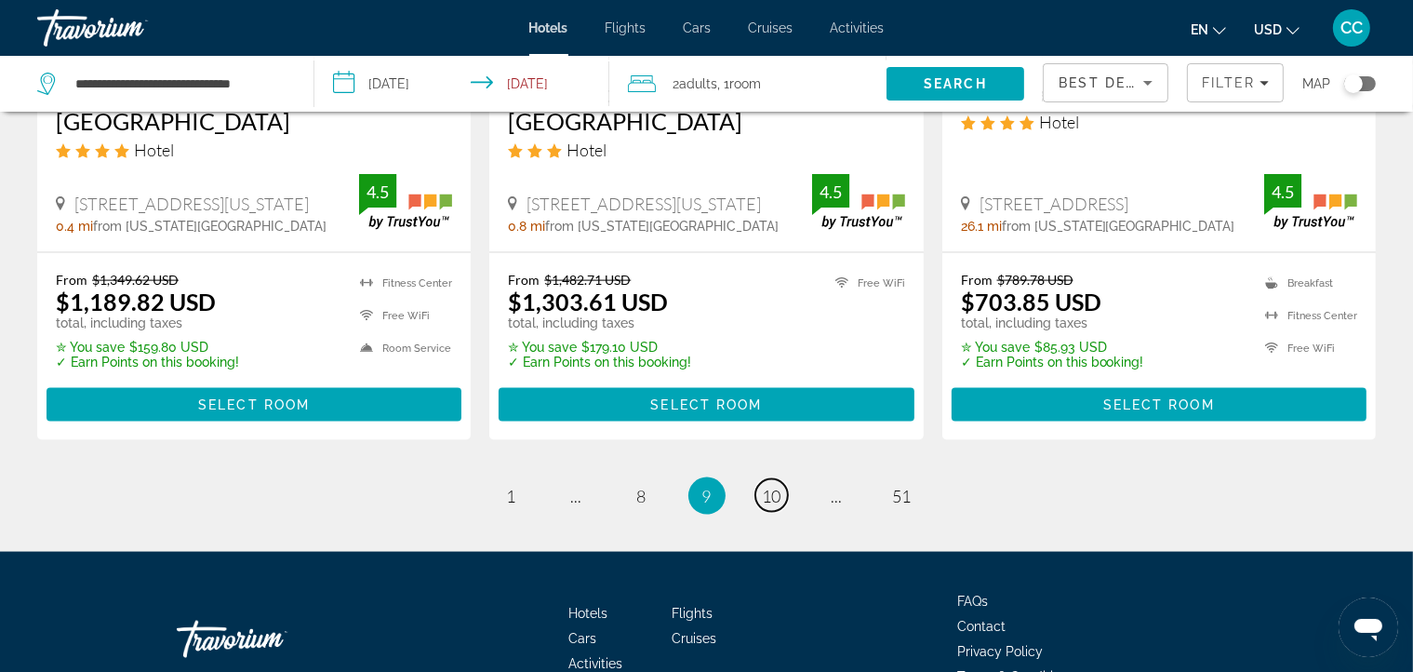
scroll to position [2571, 0]
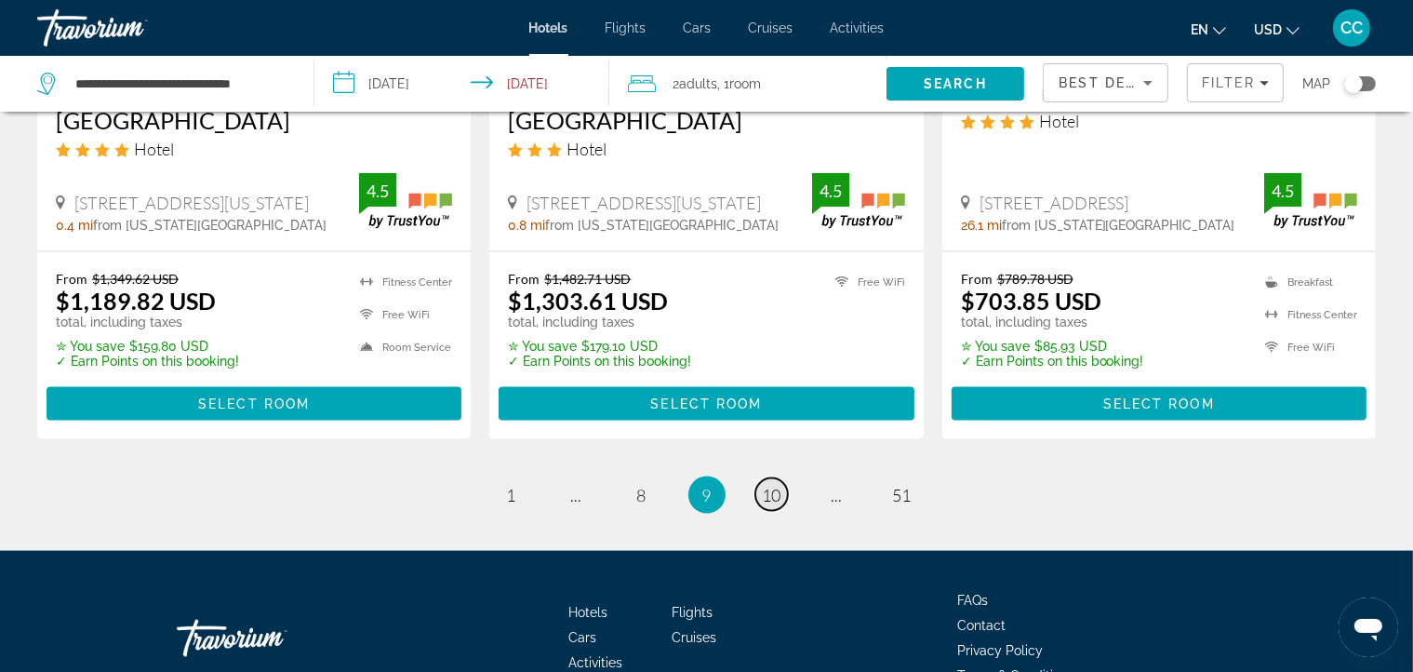
click at [769, 485] on span "10" at bounding box center [772, 495] width 19 height 20
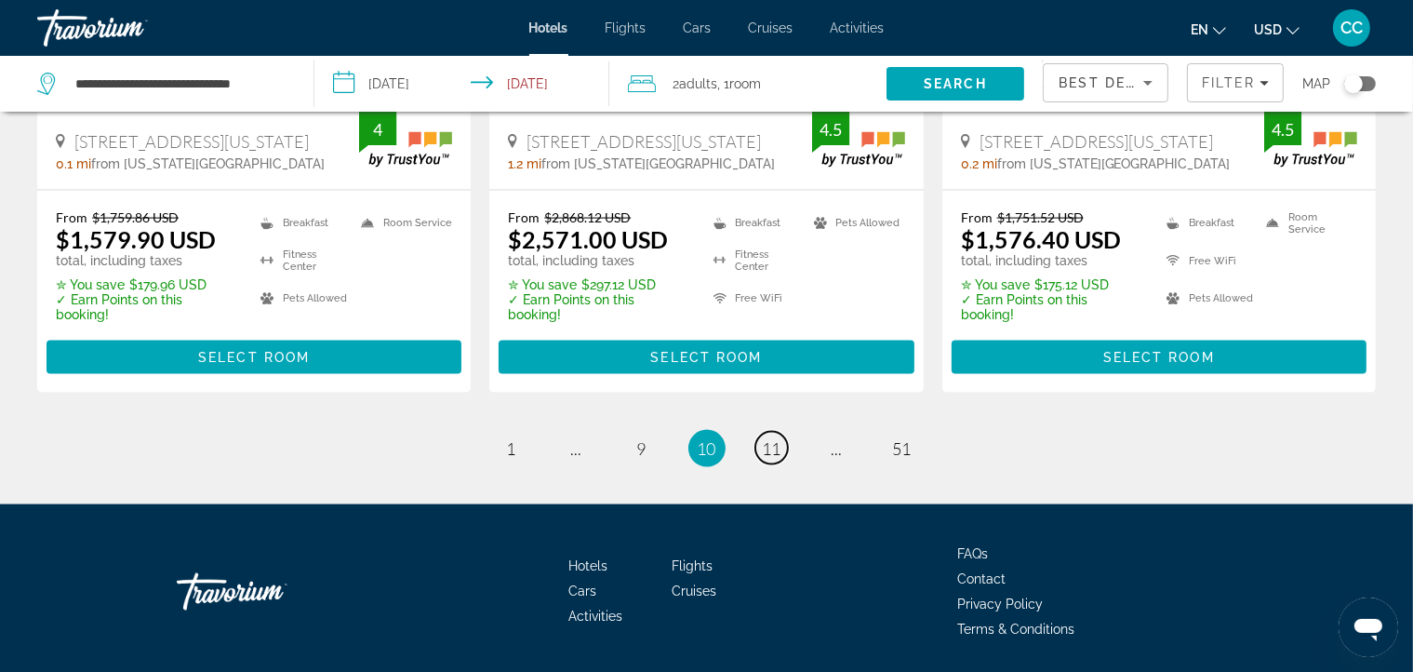
scroll to position [2610, 0]
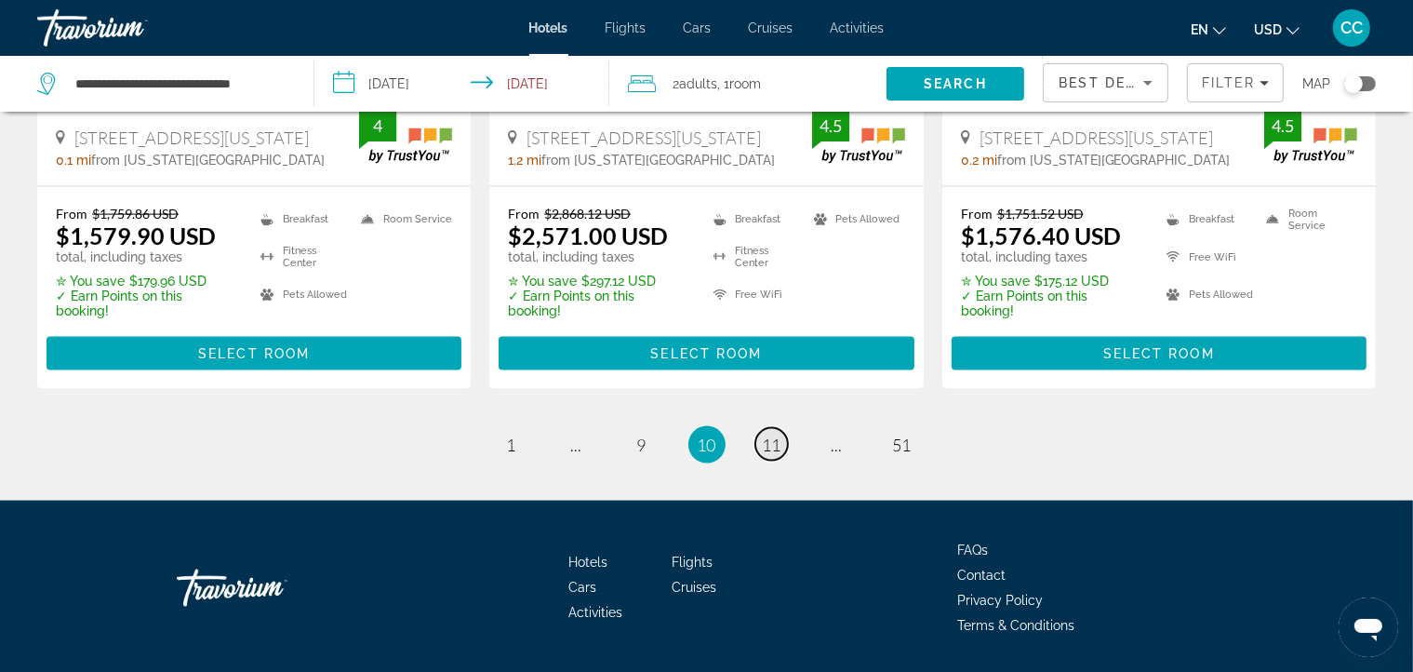
click at [785, 428] on link "page 11" at bounding box center [771, 444] width 33 height 33
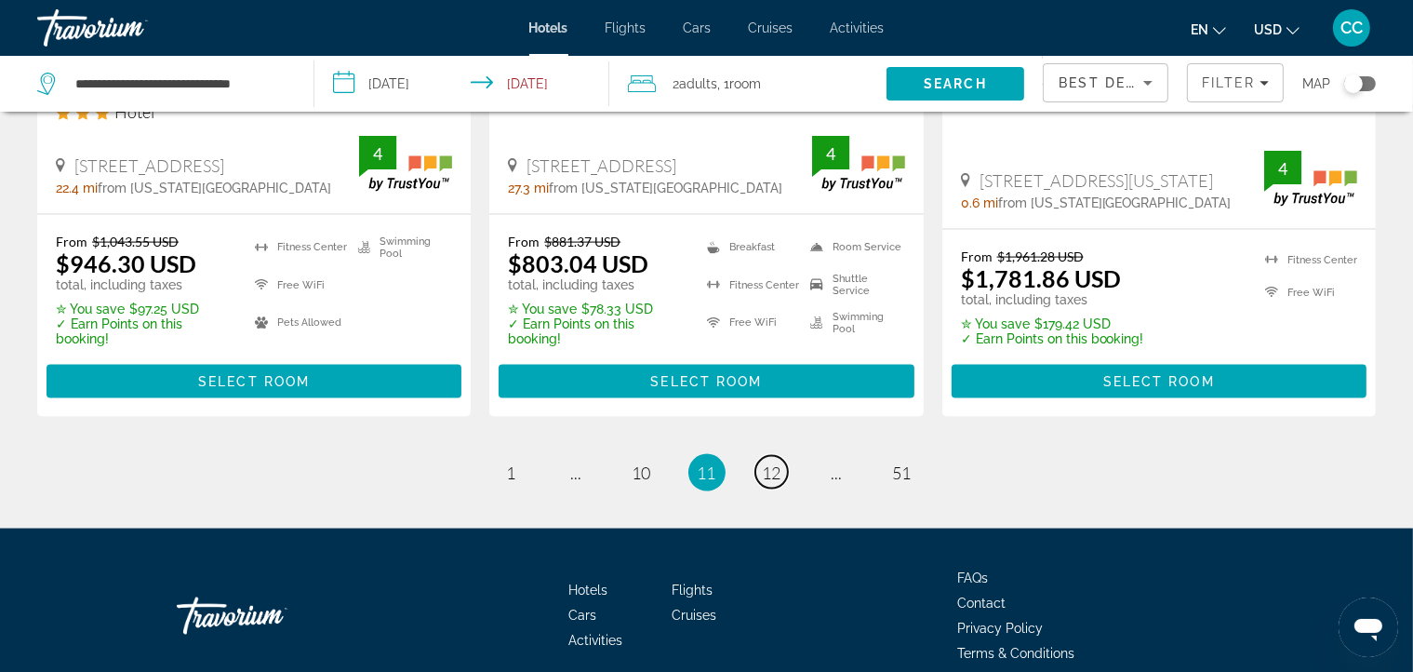
scroll to position [2679, 0]
click at [779, 462] on span "12" at bounding box center [772, 472] width 19 height 20
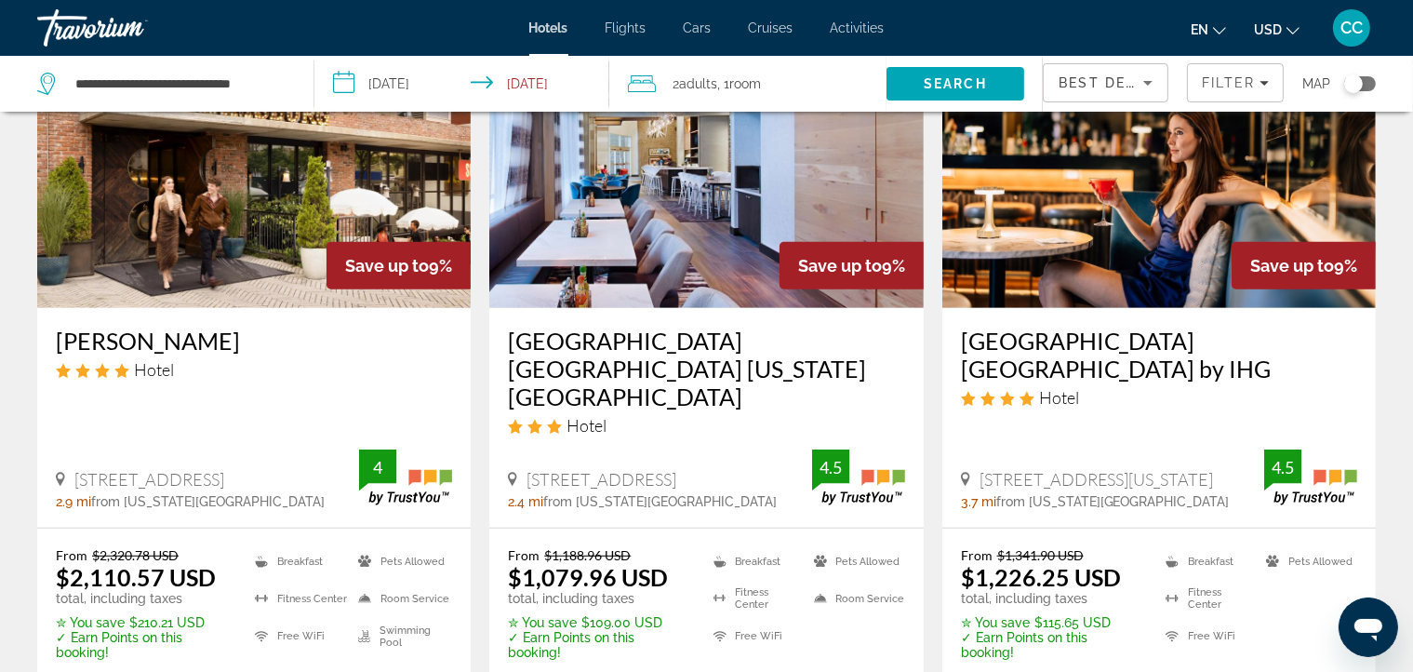
scroll to position [941, 0]
